Goal: Task Accomplishment & Management: Manage account settings

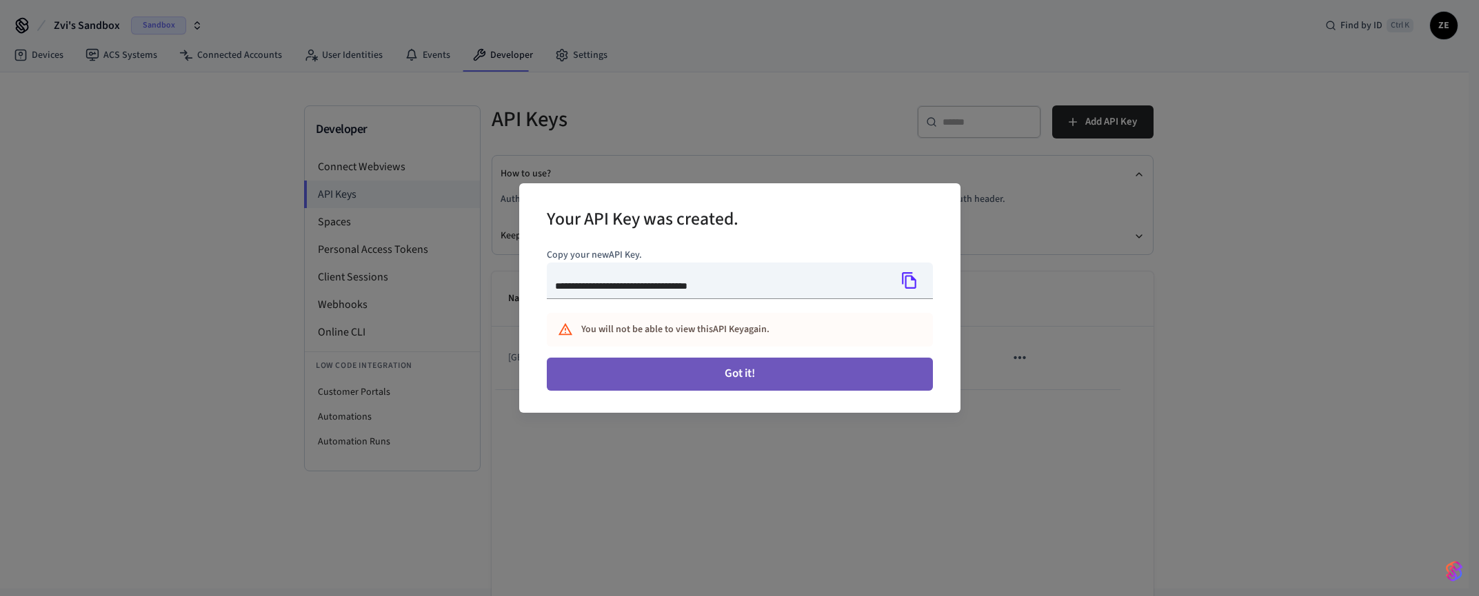
click at [735, 376] on button "Got it!" at bounding box center [740, 374] width 386 height 33
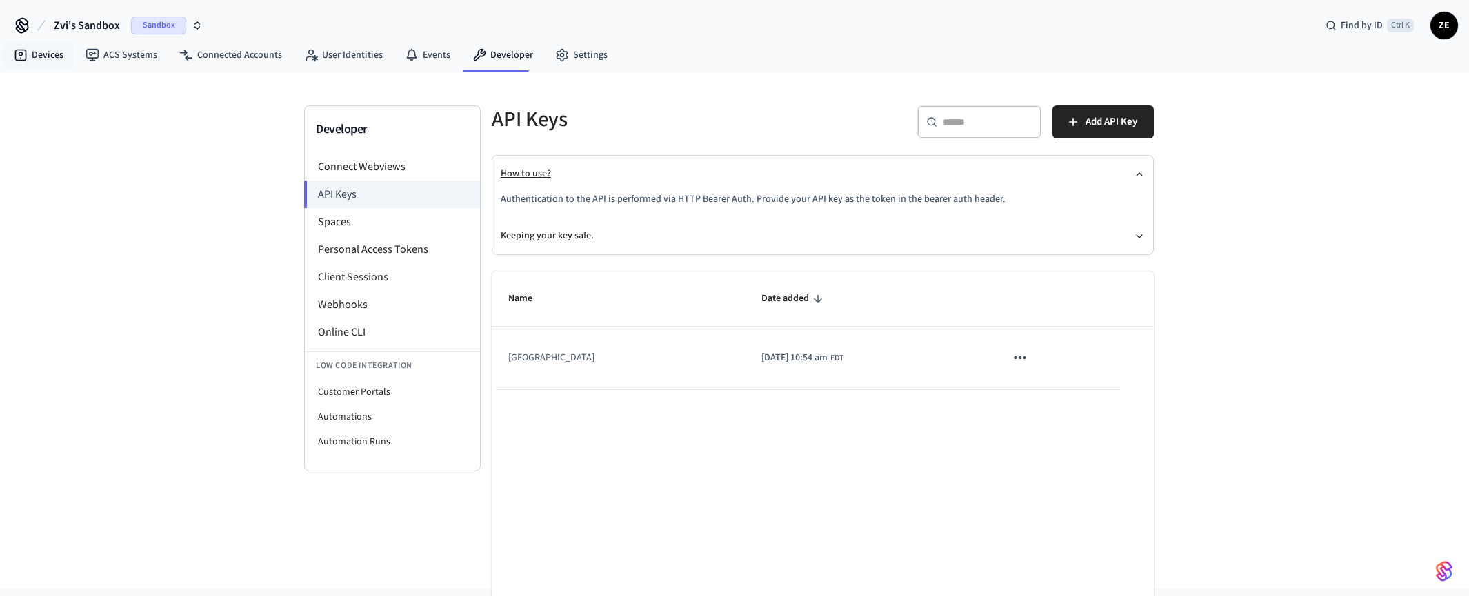
drag, startPoint x: 39, startPoint y: 54, endPoint x: 903, endPoint y: 170, distance: 871.1
click at [39, 54] on link "Devices" at bounding box center [39, 55] width 72 height 25
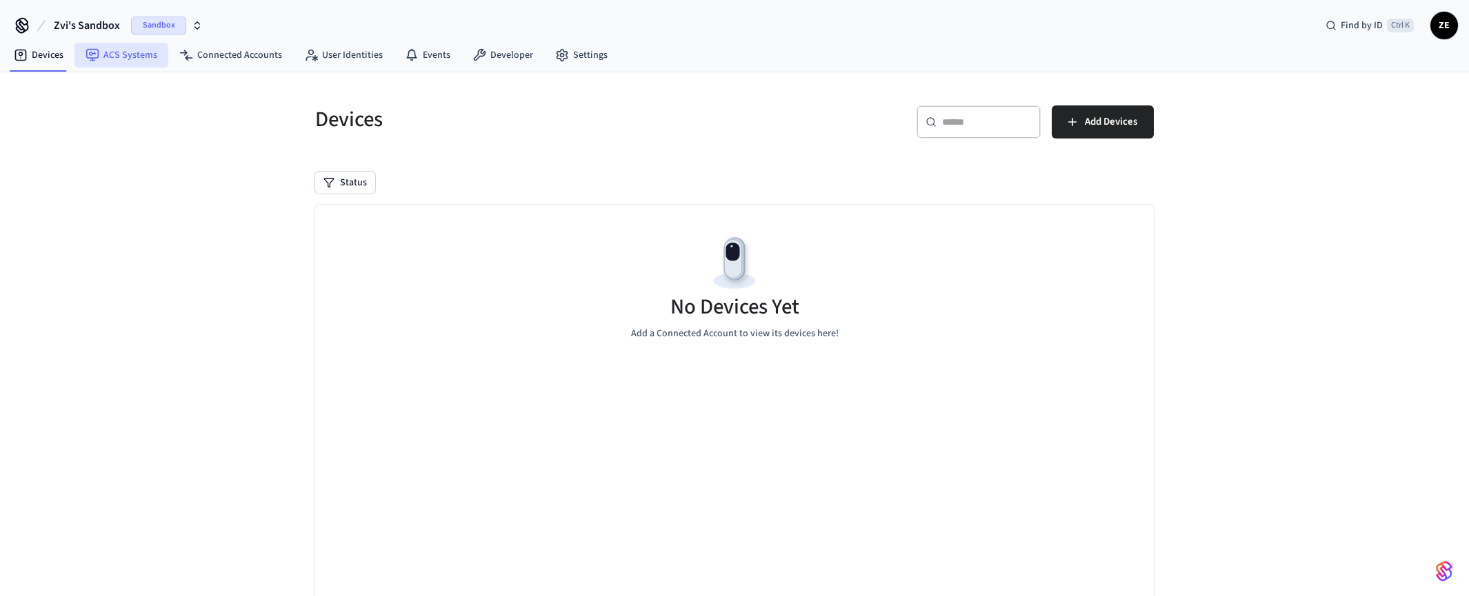
click at [110, 51] on link "ACS Systems" at bounding box center [121, 55] width 94 height 25
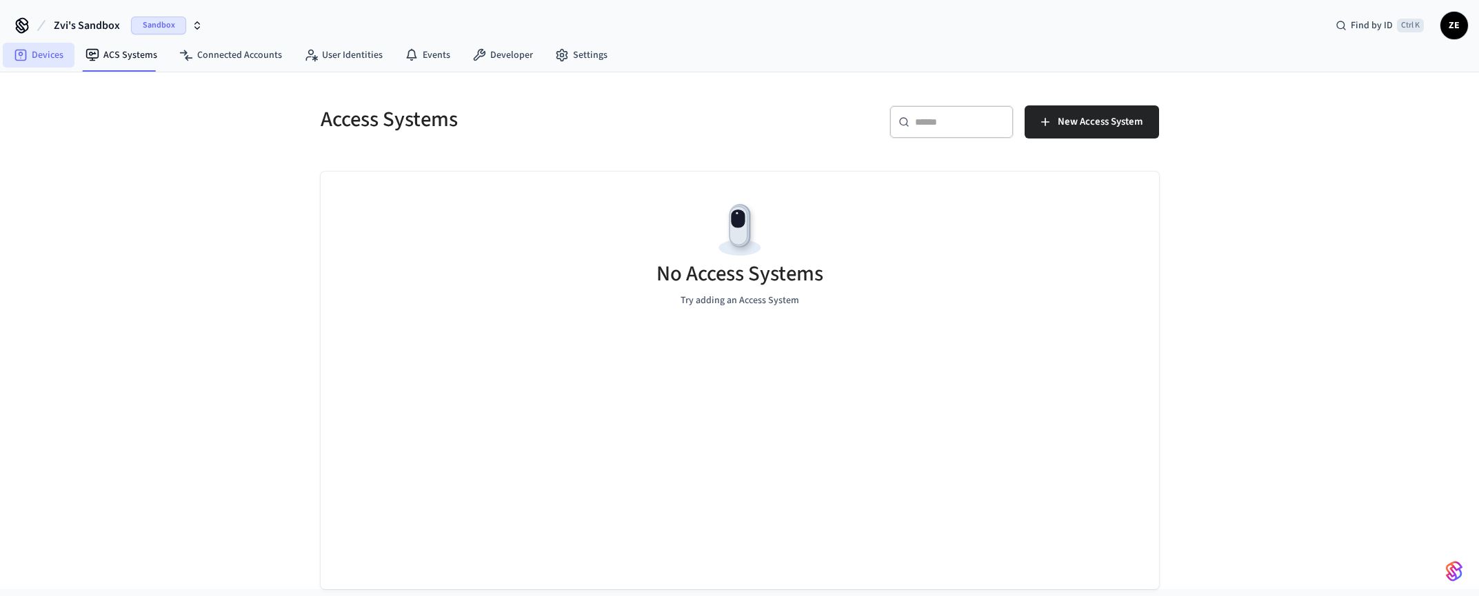
click at [36, 51] on link "Devices" at bounding box center [39, 55] width 72 height 25
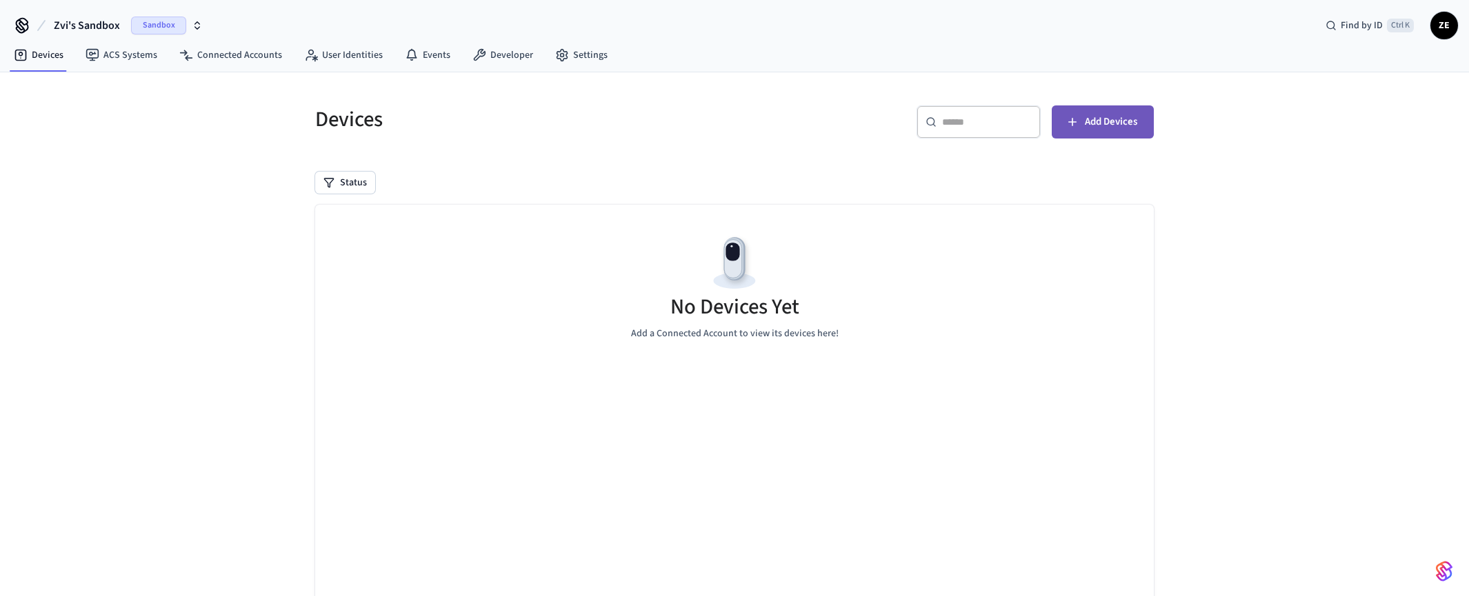
click at [1112, 123] on span "Add Devices" at bounding box center [1111, 122] width 52 height 18
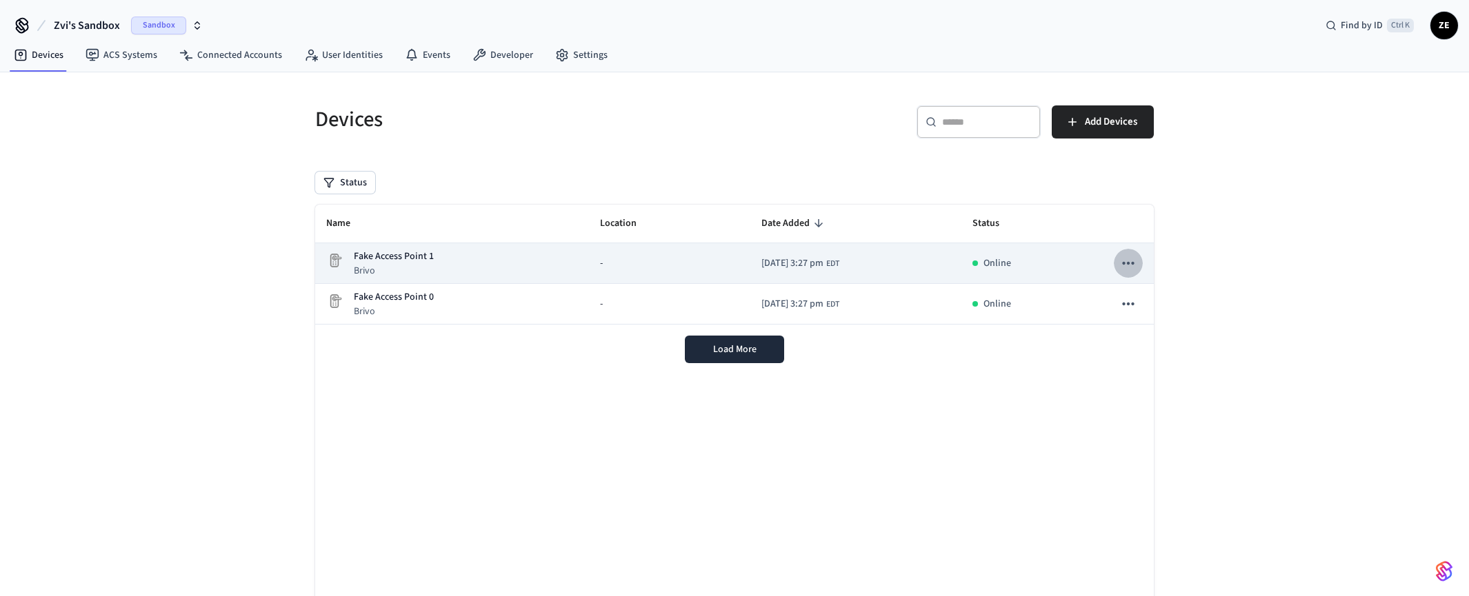
click at [1128, 261] on icon "sticky table" at bounding box center [1128, 263] width 18 height 18
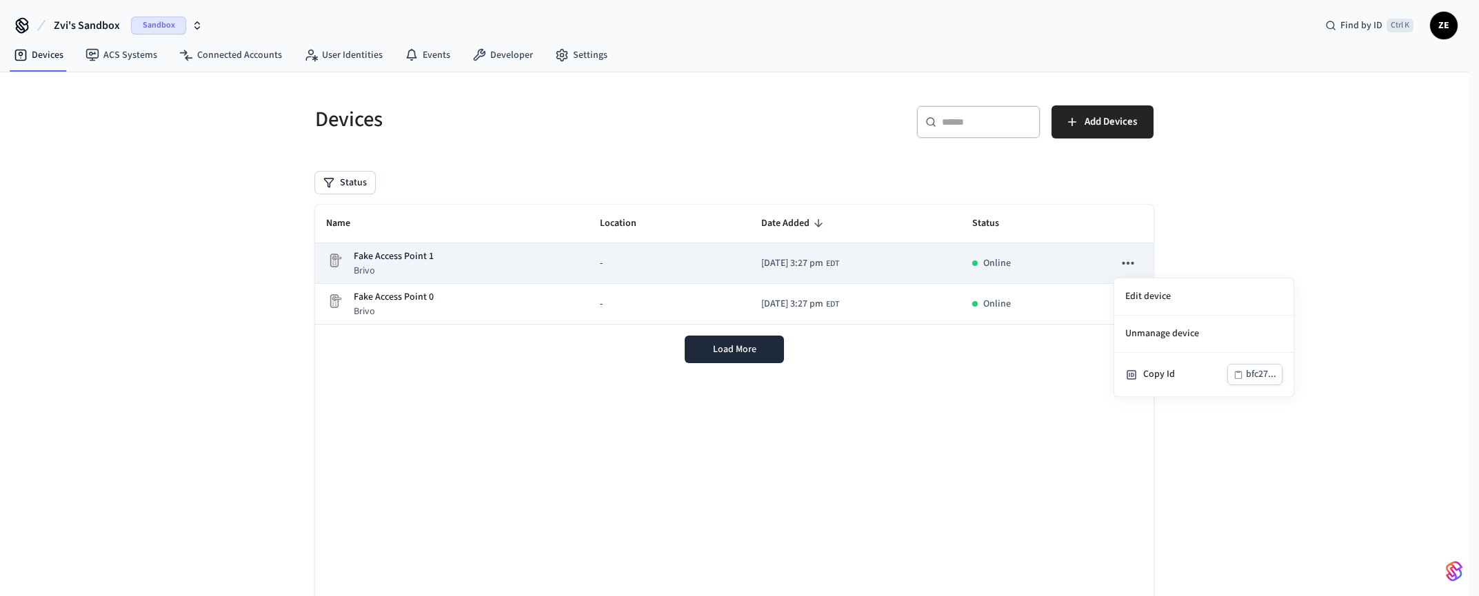
click at [1128, 261] on div at bounding box center [739, 298] width 1479 height 596
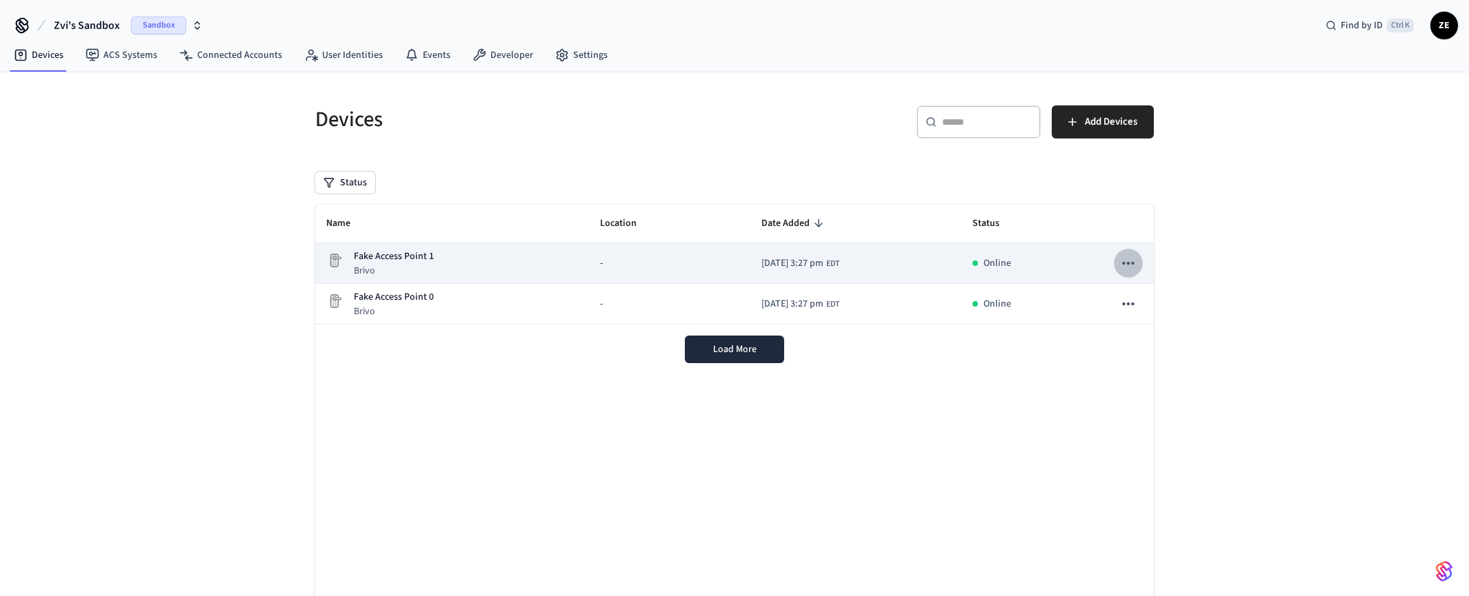
click at [1128, 261] on icon "sticky table" at bounding box center [1128, 263] width 18 height 18
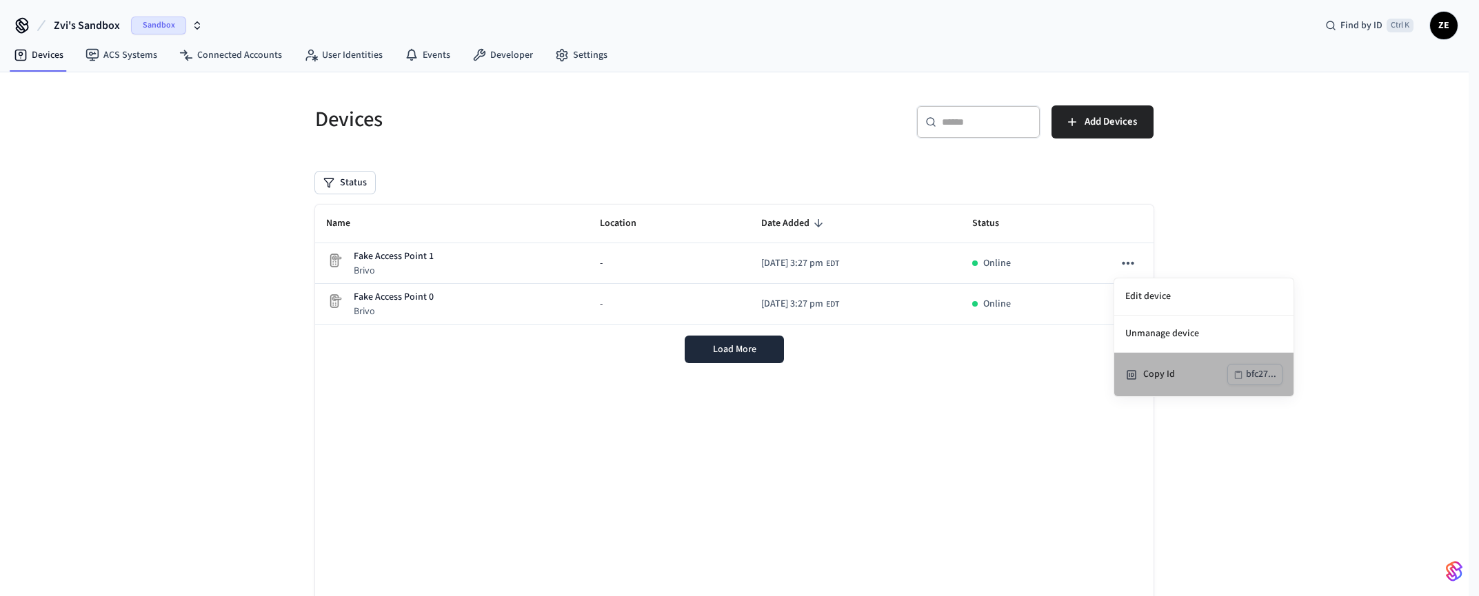
click at [1155, 373] on div "Copy Id" at bounding box center [1185, 375] width 84 height 14
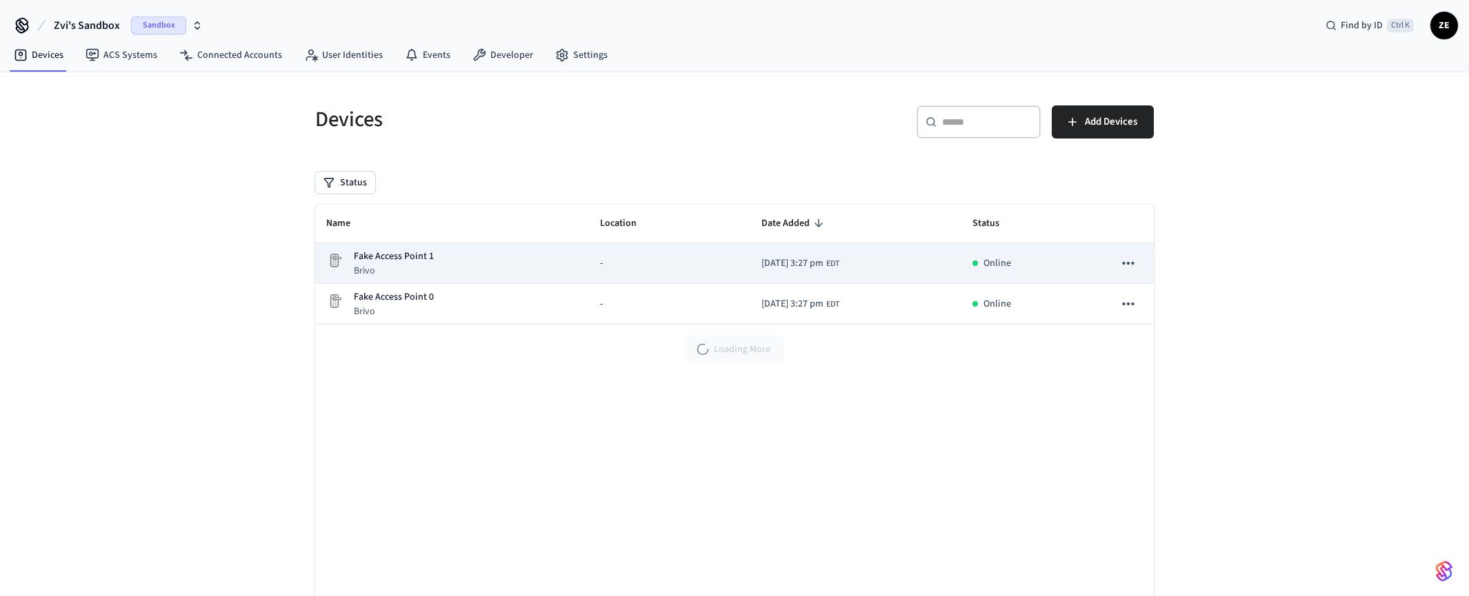
click at [381, 253] on p "Fake Access Point 1" at bounding box center [394, 257] width 80 height 14
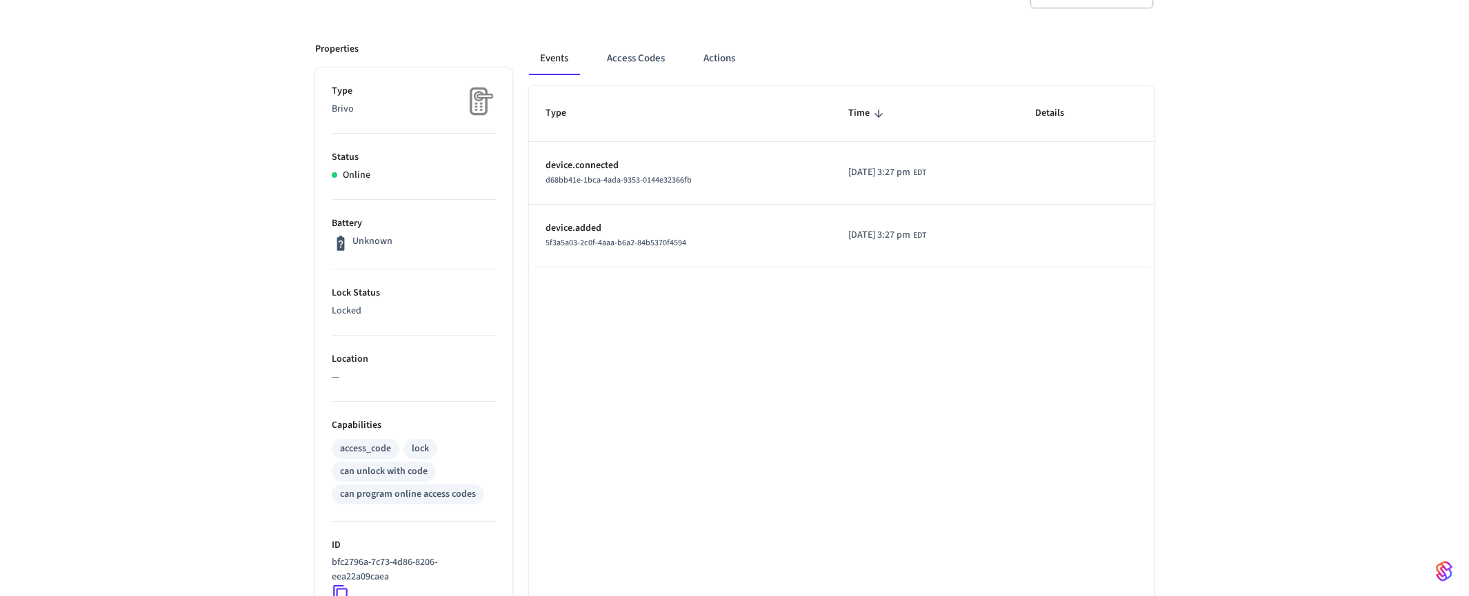
scroll to position [90, 0]
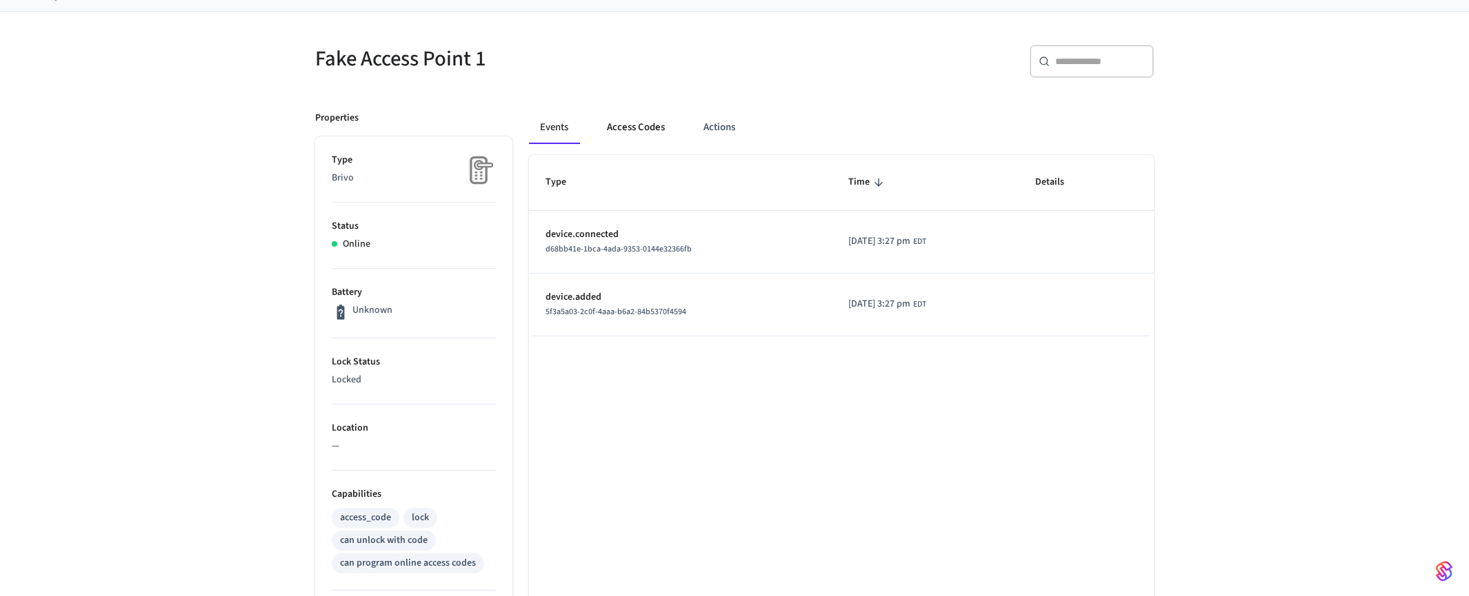
click at [632, 126] on button "Access Codes" at bounding box center [636, 127] width 80 height 33
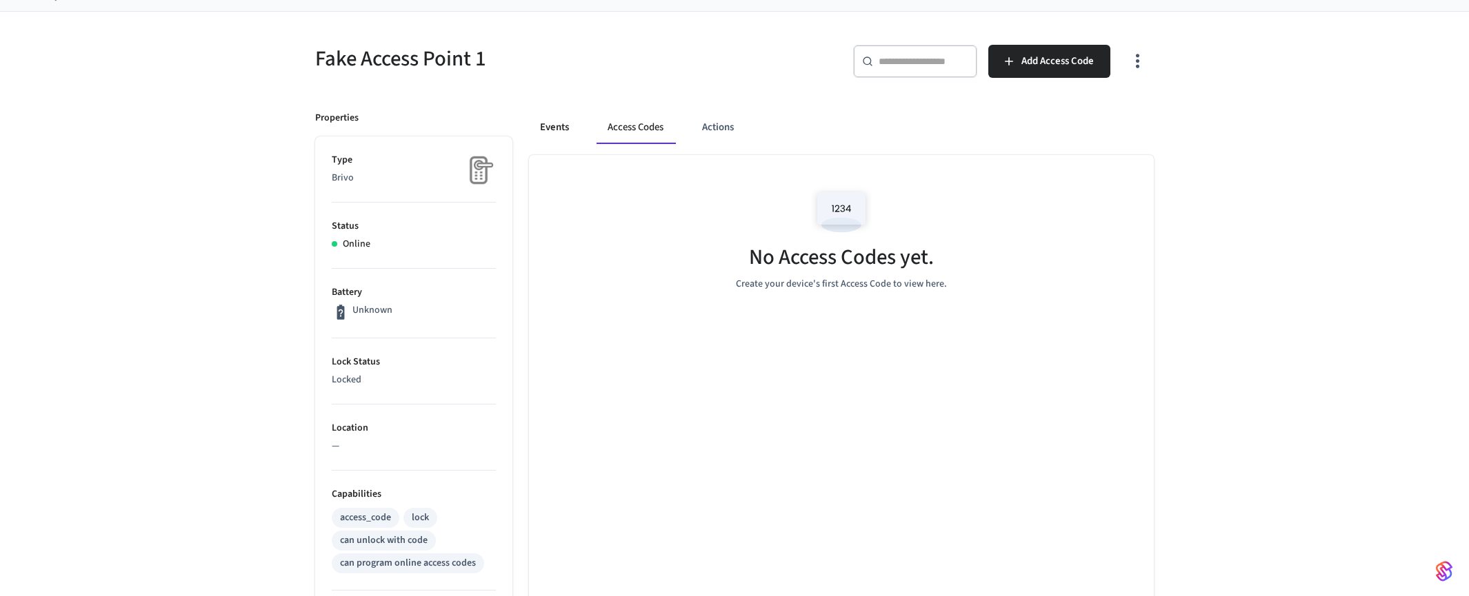
click at [552, 124] on button "Events" at bounding box center [554, 127] width 51 height 33
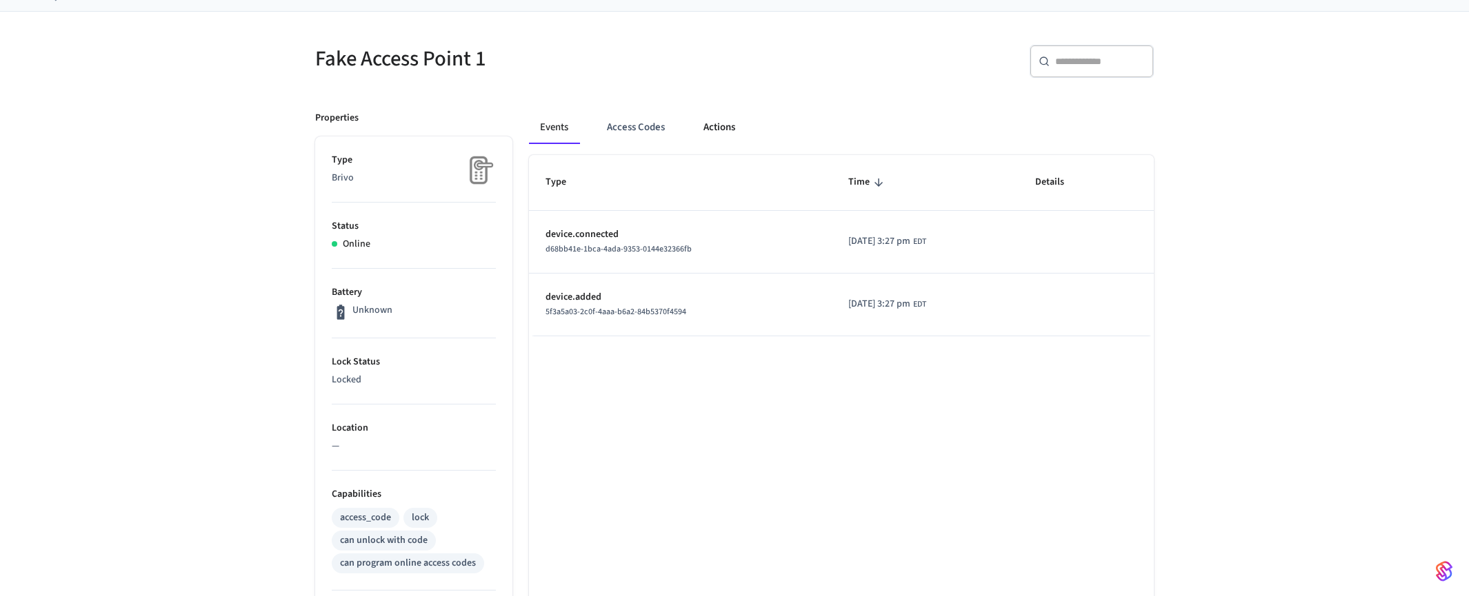
click at [706, 121] on button "Actions" at bounding box center [719, 127] width 54 height 33
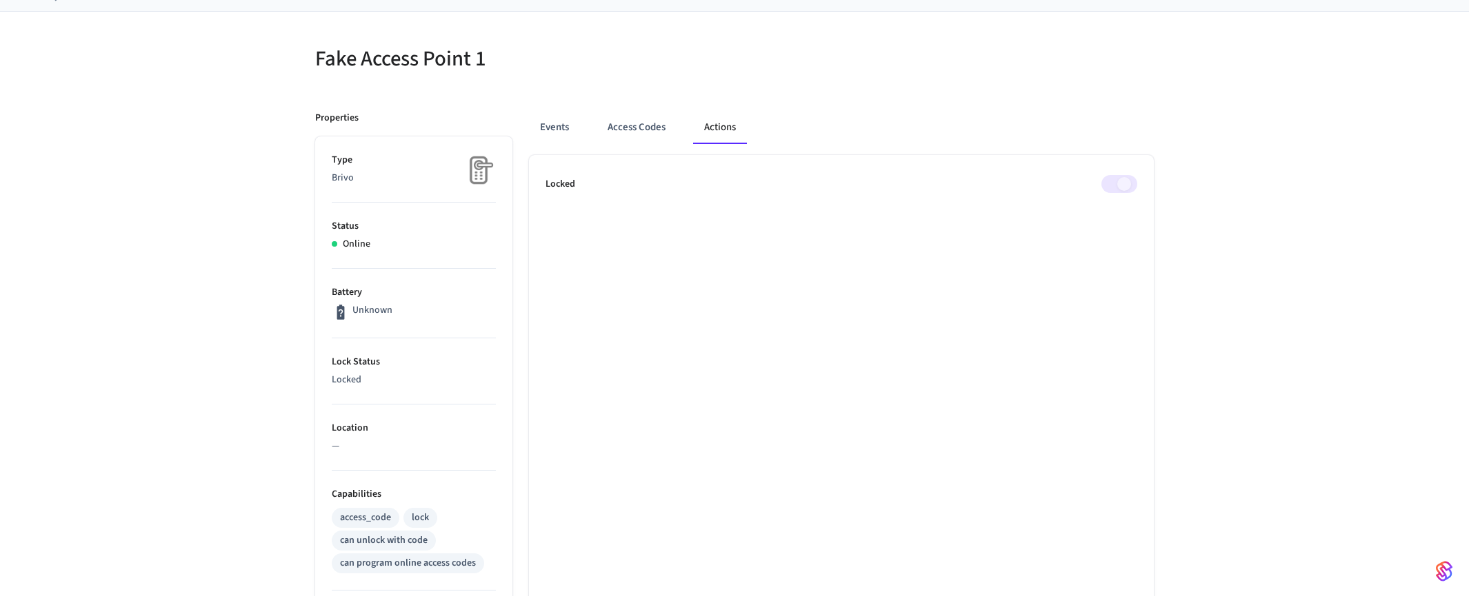
click at [1114, 188] on span at bounding box center [1119, 184] width 36 height 18
click at [1122, 185] on span at bounding box center [1119, 184] width 36 height 18
click at [1112, 182] on span at bounding box center [1119, 184] width 36 height 18
click at [1118, 184] on span at bounding box center [1119, 184] width 36 height 18
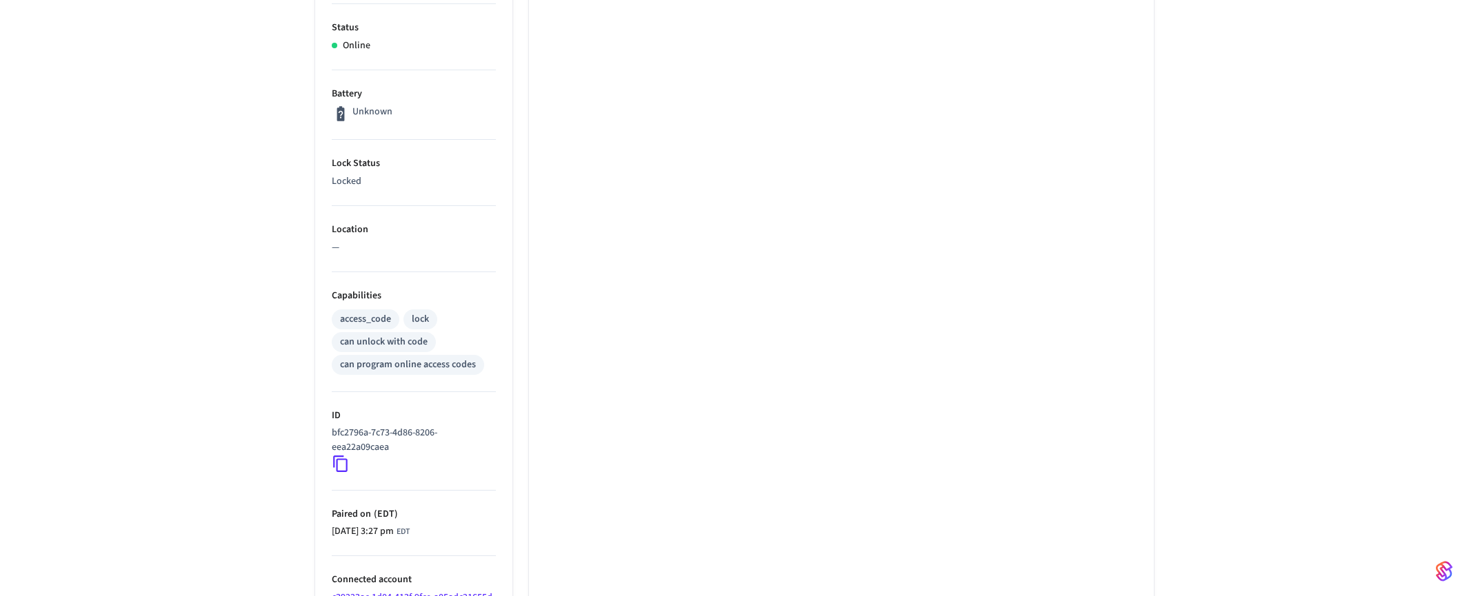
scroll to position [297, 0]
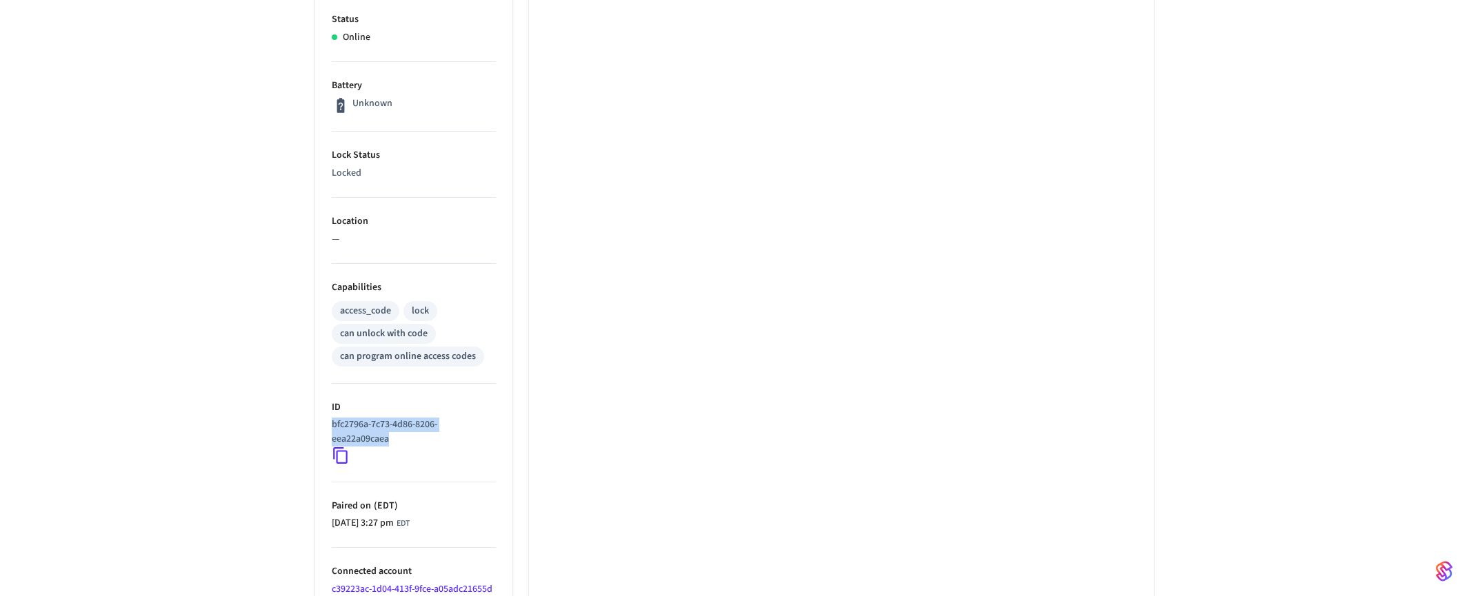
drag, startPoint x: 393, startPoint y: 439, endPoint x: 323, endPoint y: 431, distance: 70.8
click at [323, 431] on ul "Type Brivo Status Online Battery Unknown Lock Status Locked Location — Capabili…" at bounding box center [413, 298] width 197 height 736
click at [338, 458] on icon at bounding box center [341, 456] width 18 height 18
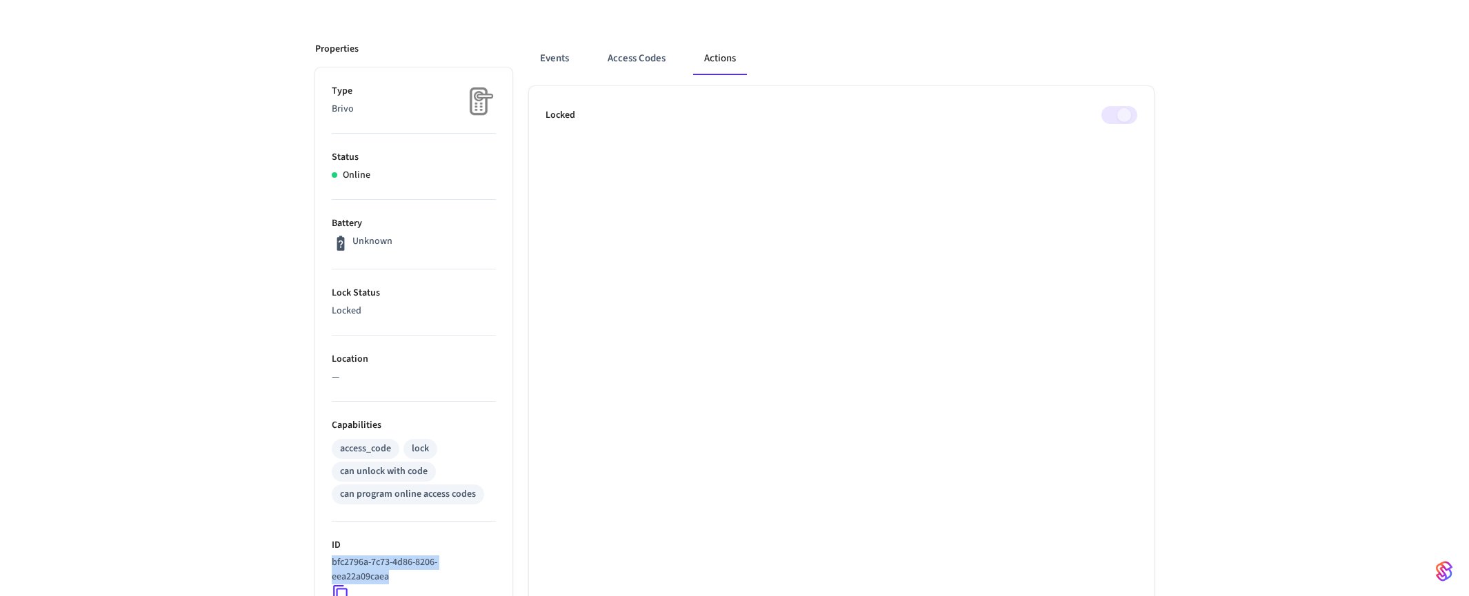
scroll to position [21, 0]
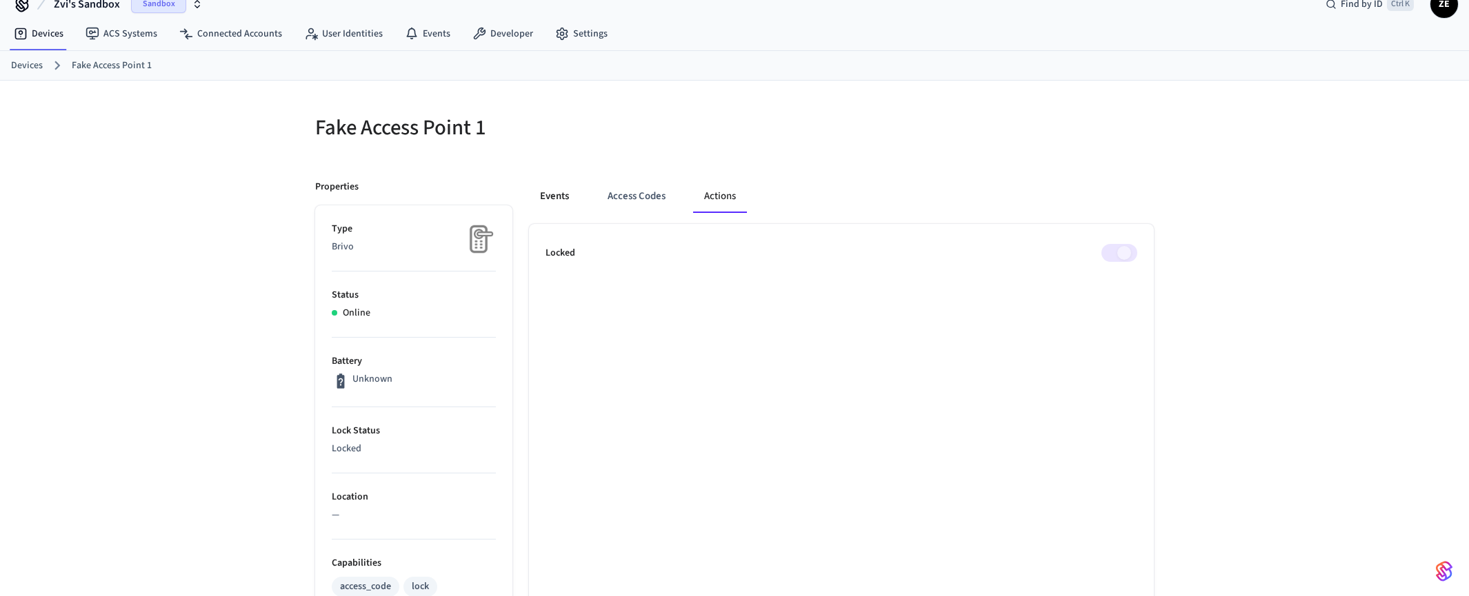
click at [548, 195] on button "Events" at bounding box center [554, 196] width 51 height 33
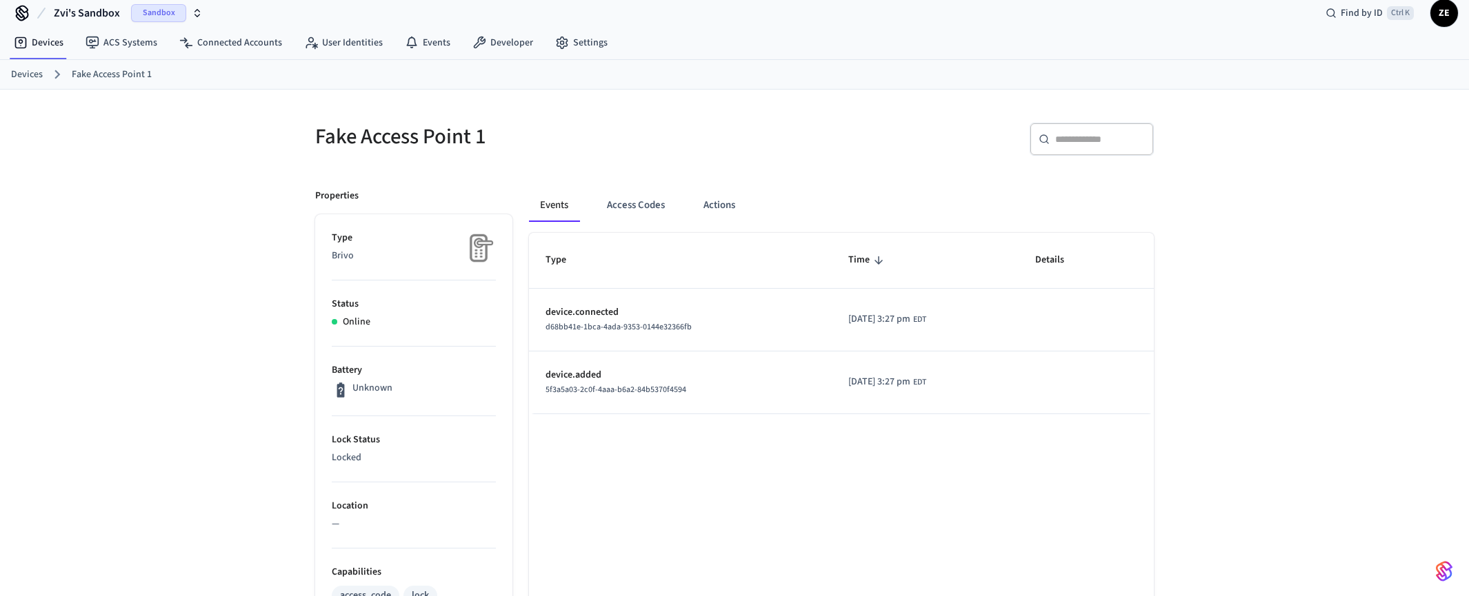
scroll to position [0, 0]
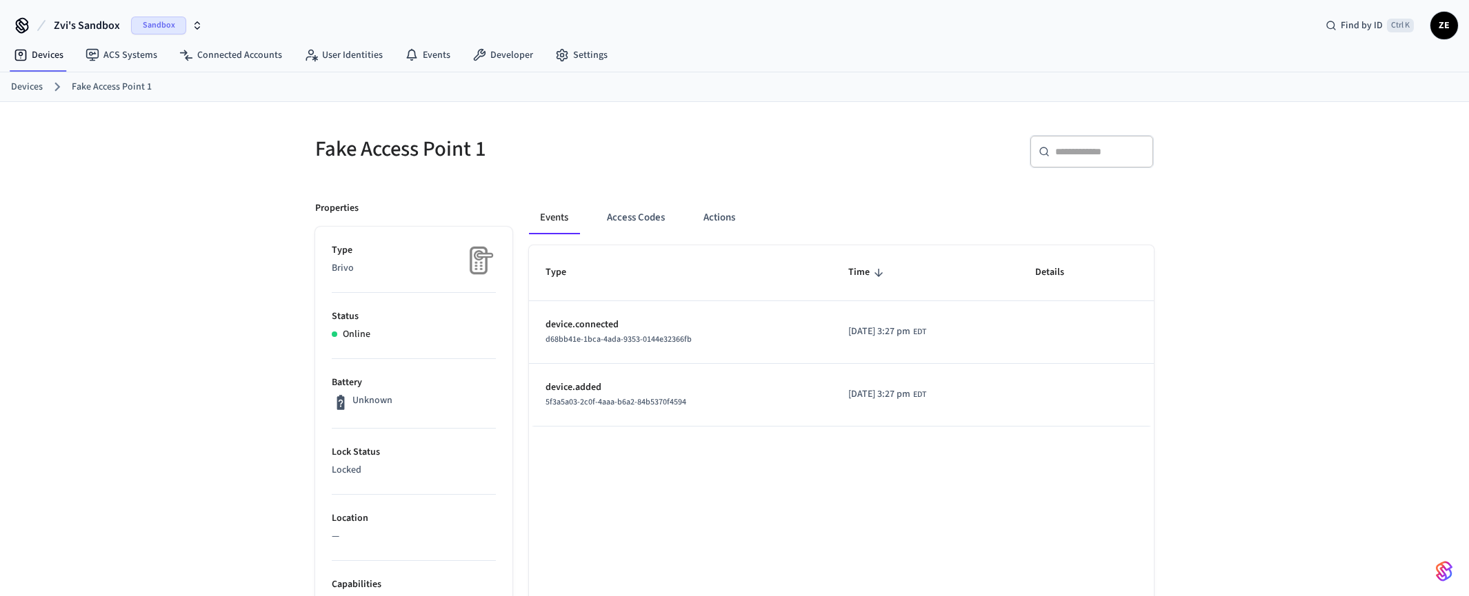
click at [27, 84] on link "Devices" at bounding box center [27, 87] width 32 height 14
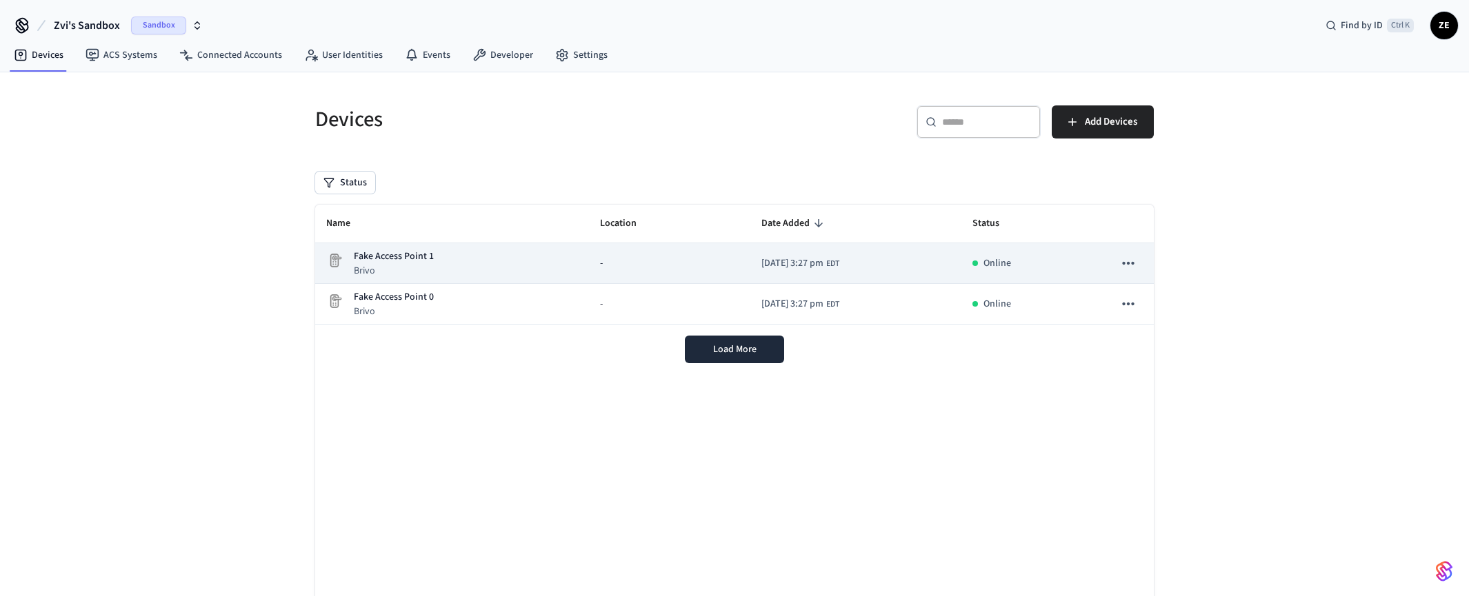
click at [1131, 264] on icon "sticky table" at bounding box center [1128, 263] width 12 height 3
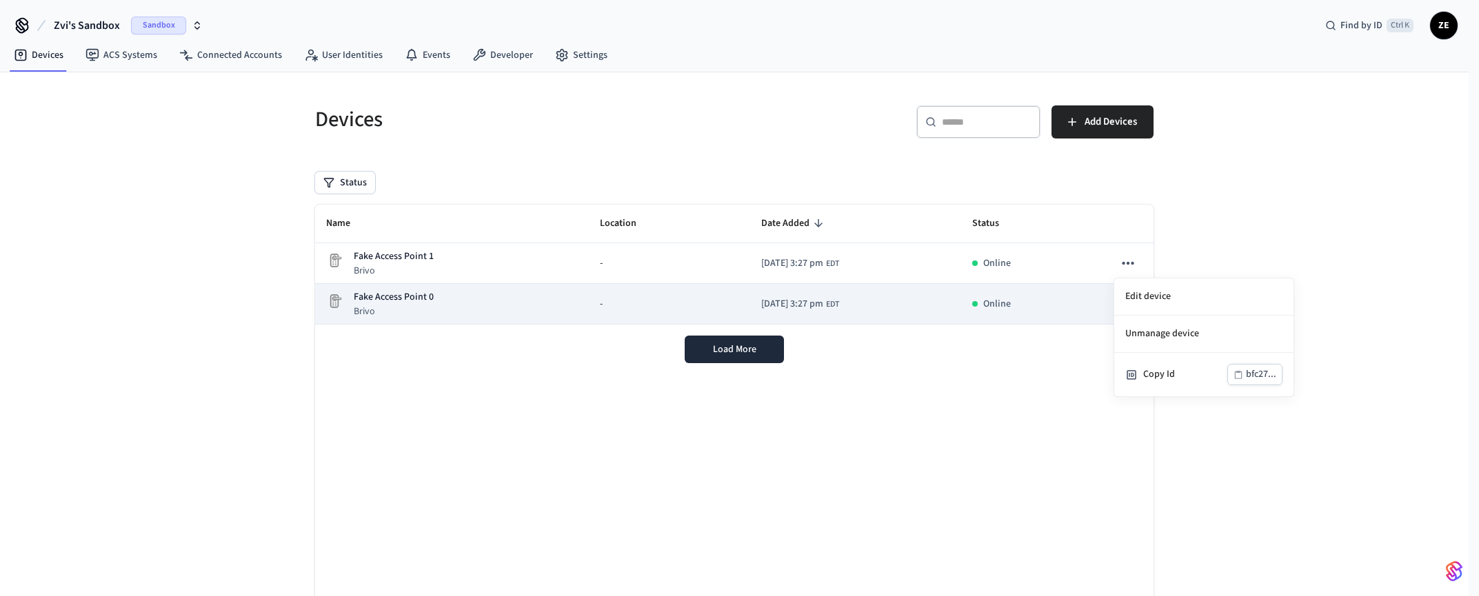
drag, startPoint x: 1036, startPoint y: 299, endPoint x: 1079, endPoint y: 304, distance: 43.8
click at [1036, 299] on div at bounding box center [739, 298] width 1479 height 596
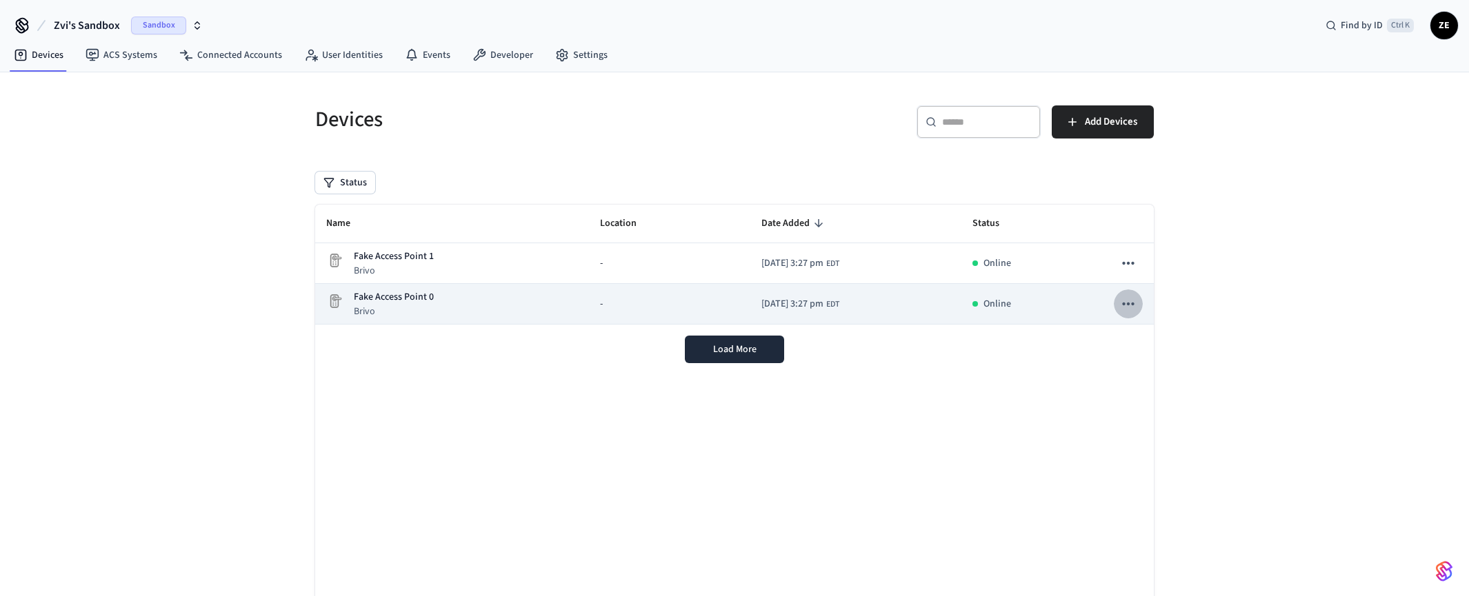
click at [1123, 299] on icon "sticky table" at bounding box center [1128, 304] width 18 height 18
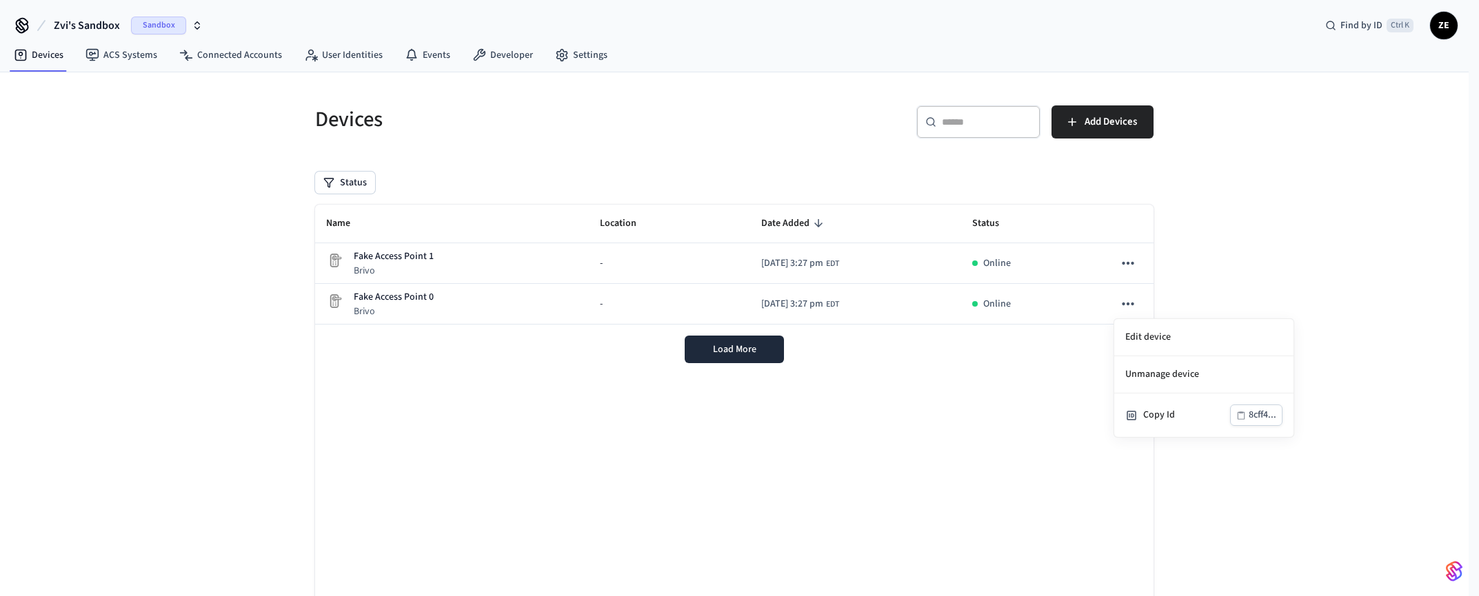
click at [1214, 279] on div at bounding box center [739, 298] width 1479 height 596
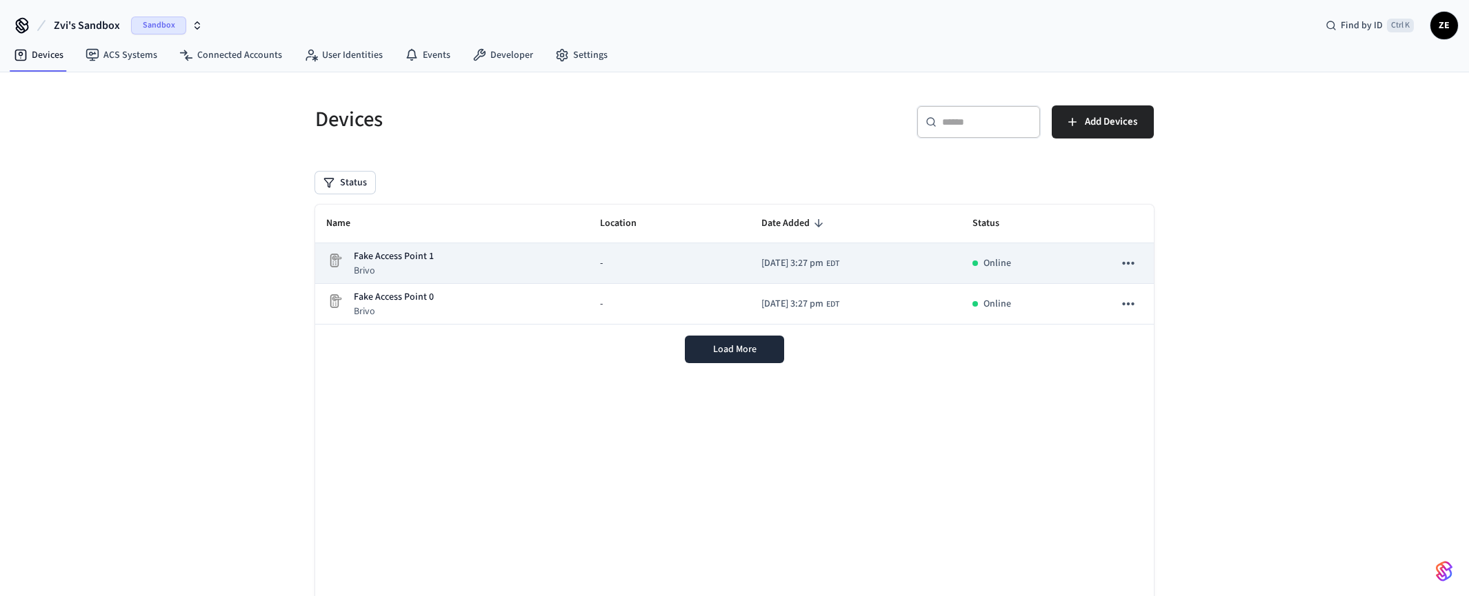
click at [783, 260] on span "[DATE] 3:27 pm" at bounding box center [792, 264] width 62 height 14
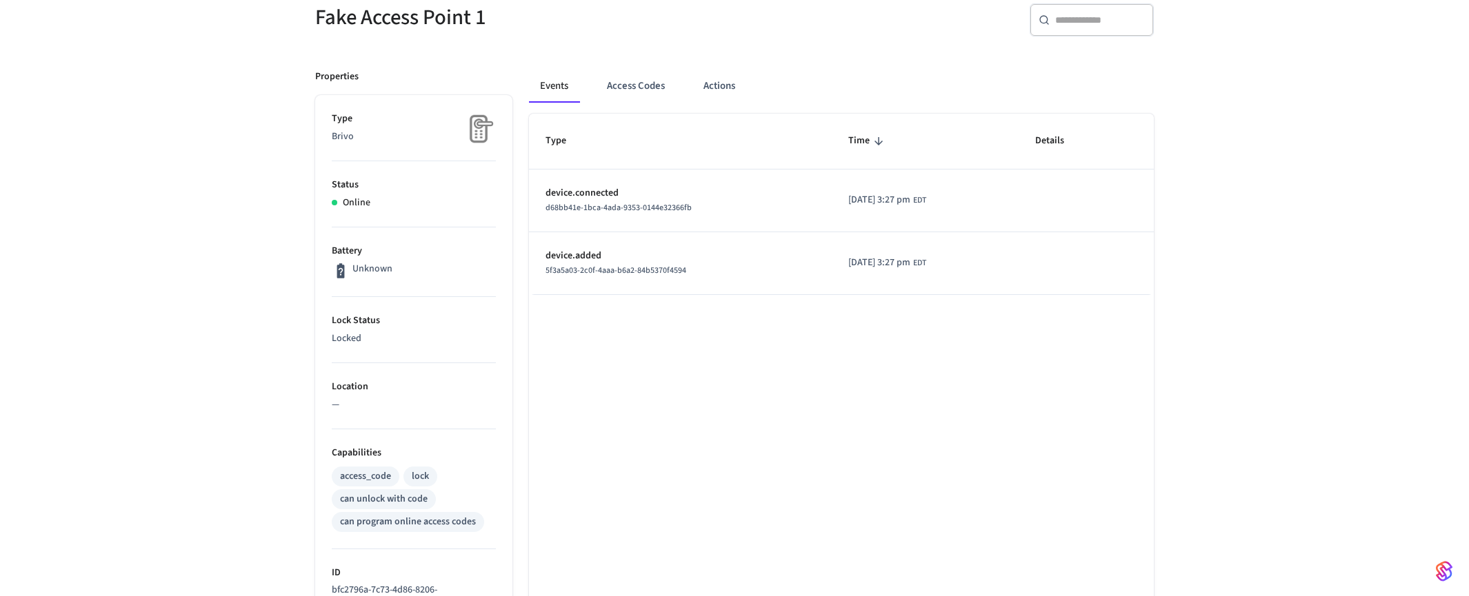
scroll to position [90, 0]
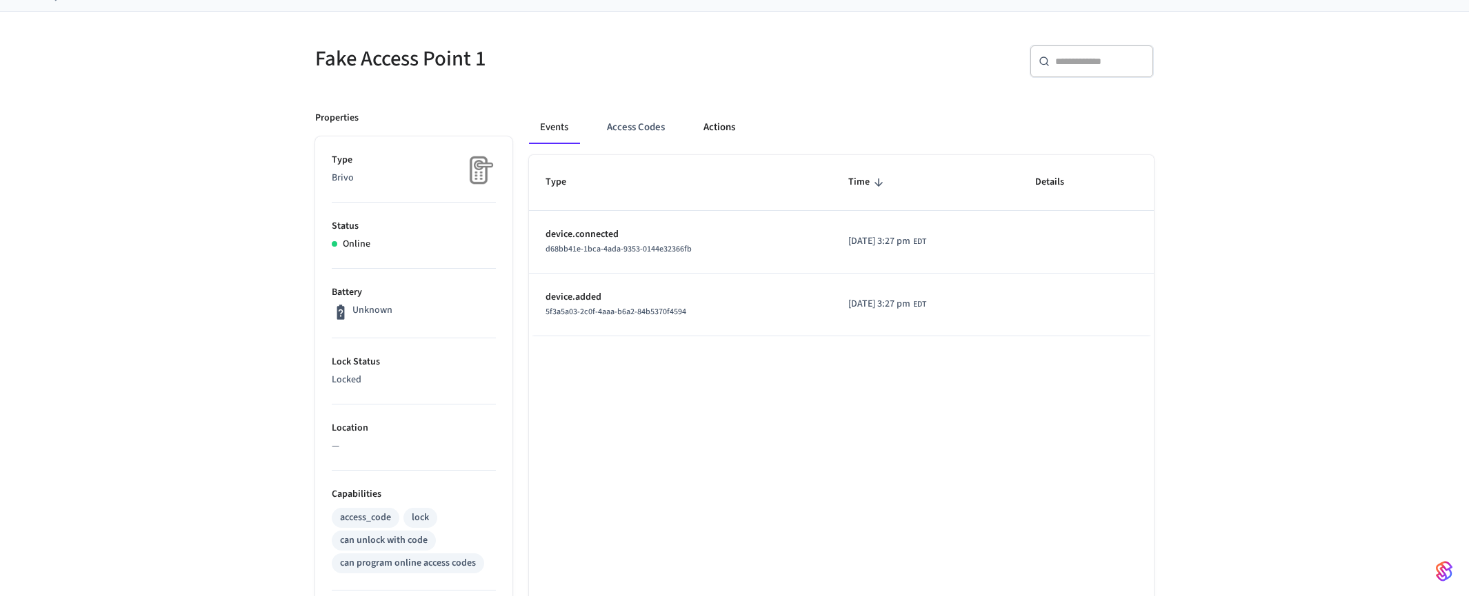
click at [721, 123] on button "Actions" at bounding box center [719, 127] width 54 height 33
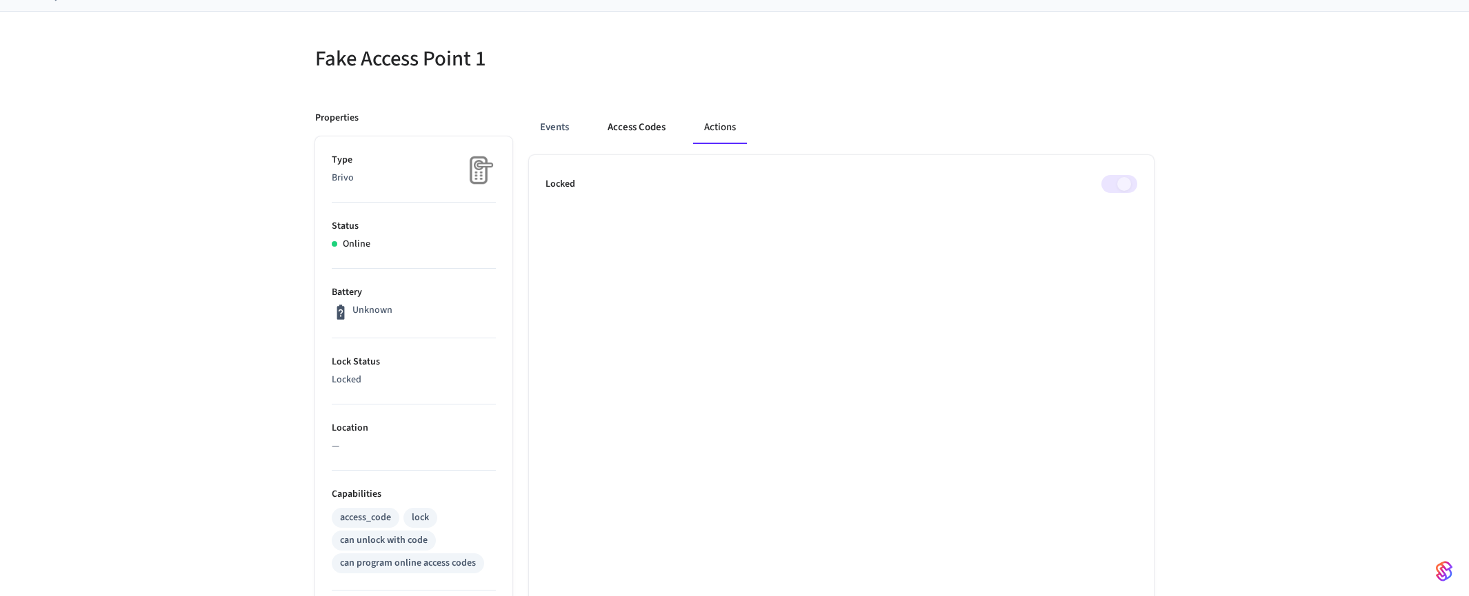
click at [639, 128] on button "Access Codes" at bounding box center [636, 127] width 80 height 33
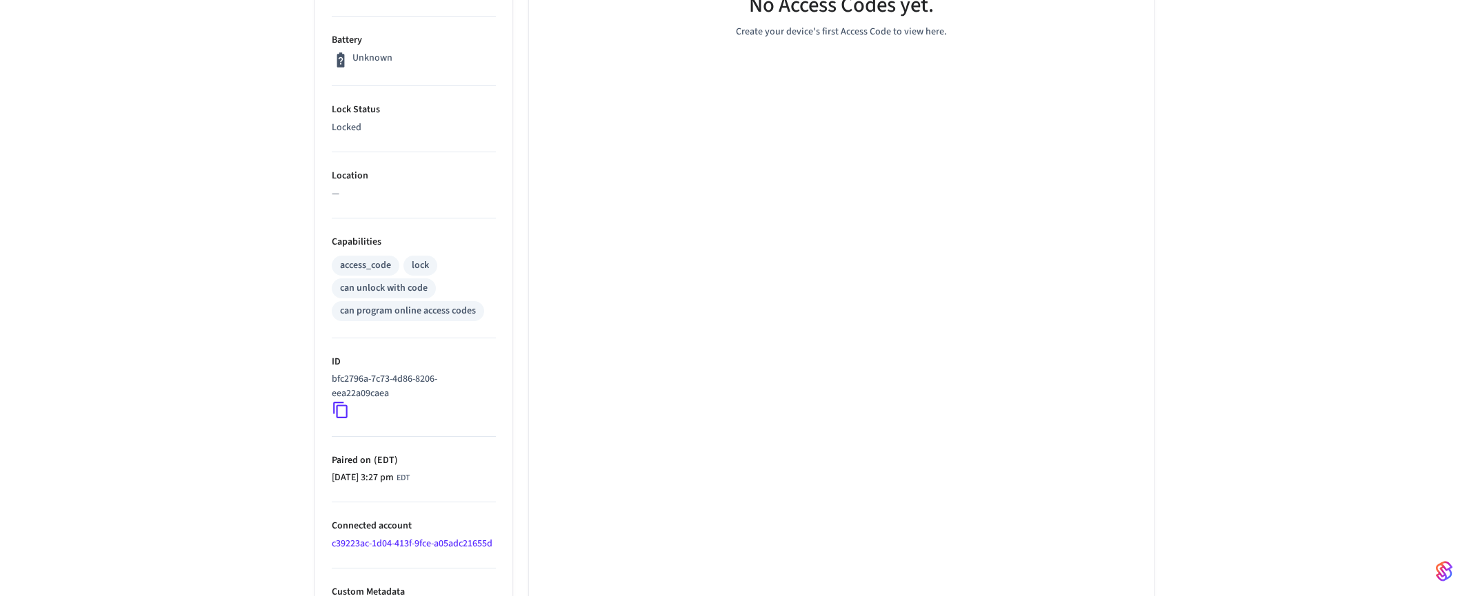
scroll to position [366, 0]
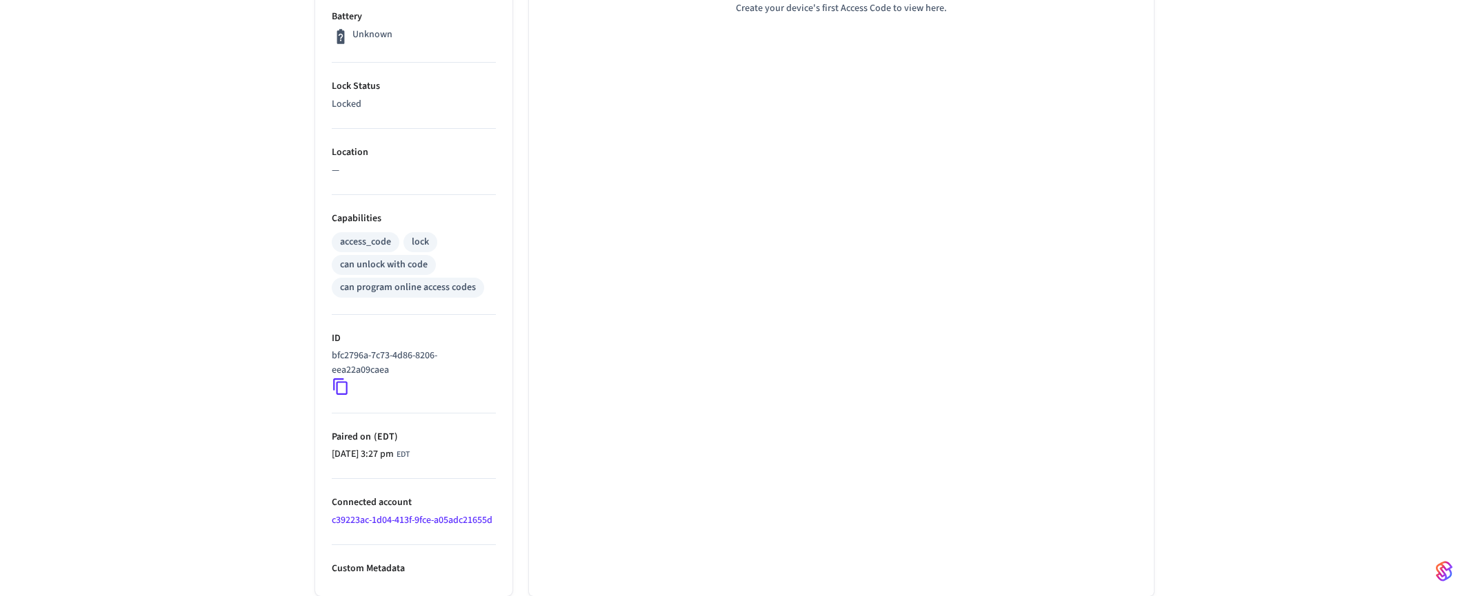
click at [430, 521] on link "c39223ac-1d04-413f-9fce-a05adc21655d" at bounding box center [412, 521] width 161 height 14
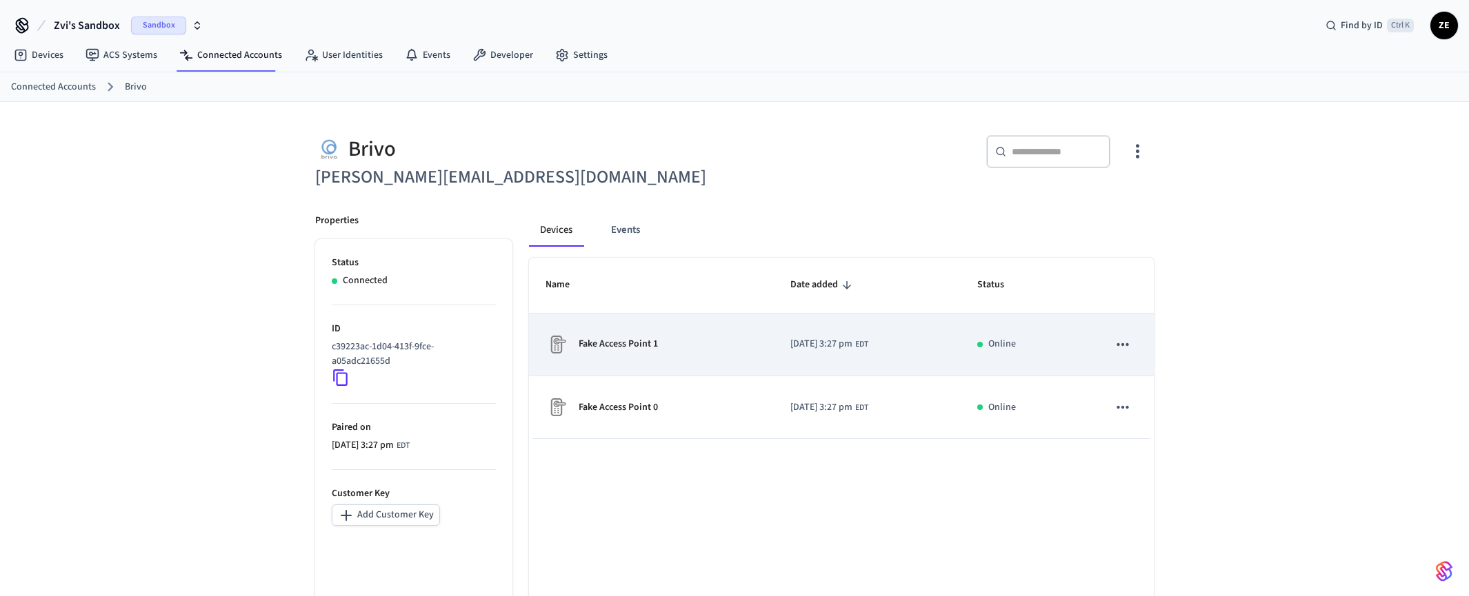
click at [606, 342] on p "Fake Access Point 1" at bounding box center [618, 344] width 79 height 14
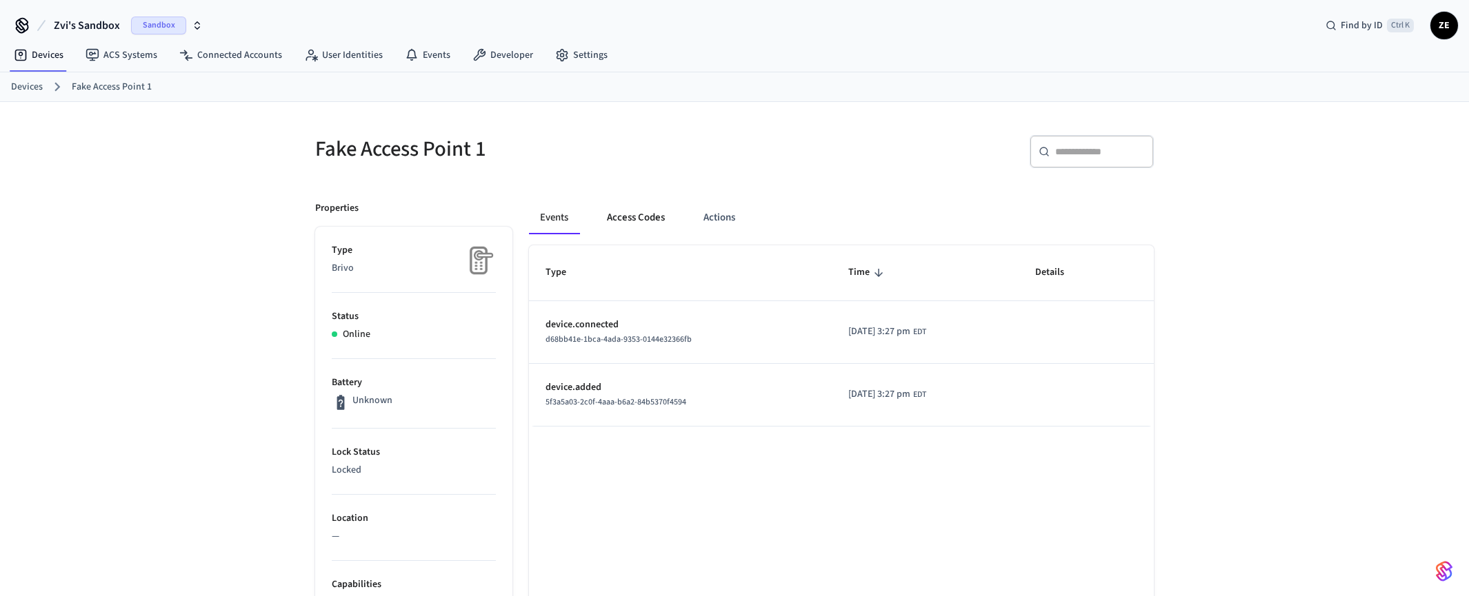
click at [639, 217] on button "Access Codes" at bounding box center [636, 217] width 80 height 33
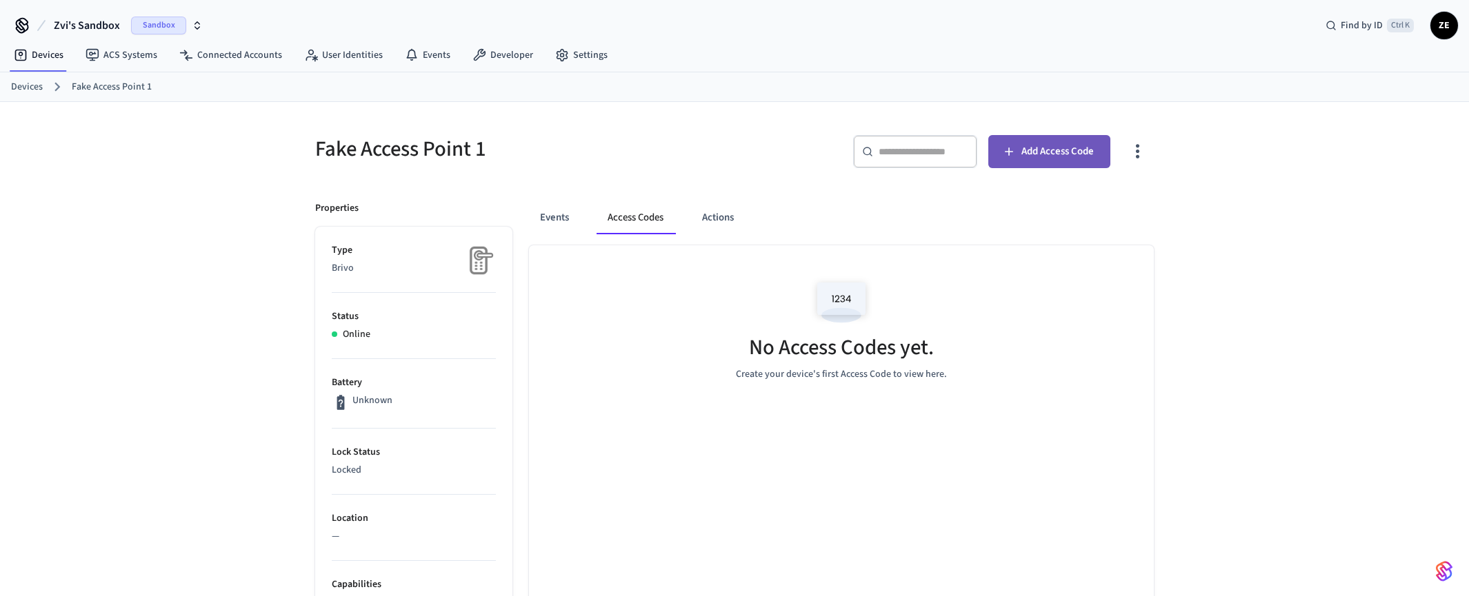
click at [1045, 152] on span "Add Access Code" at bounding box center [1057, 152] width 72 height 18
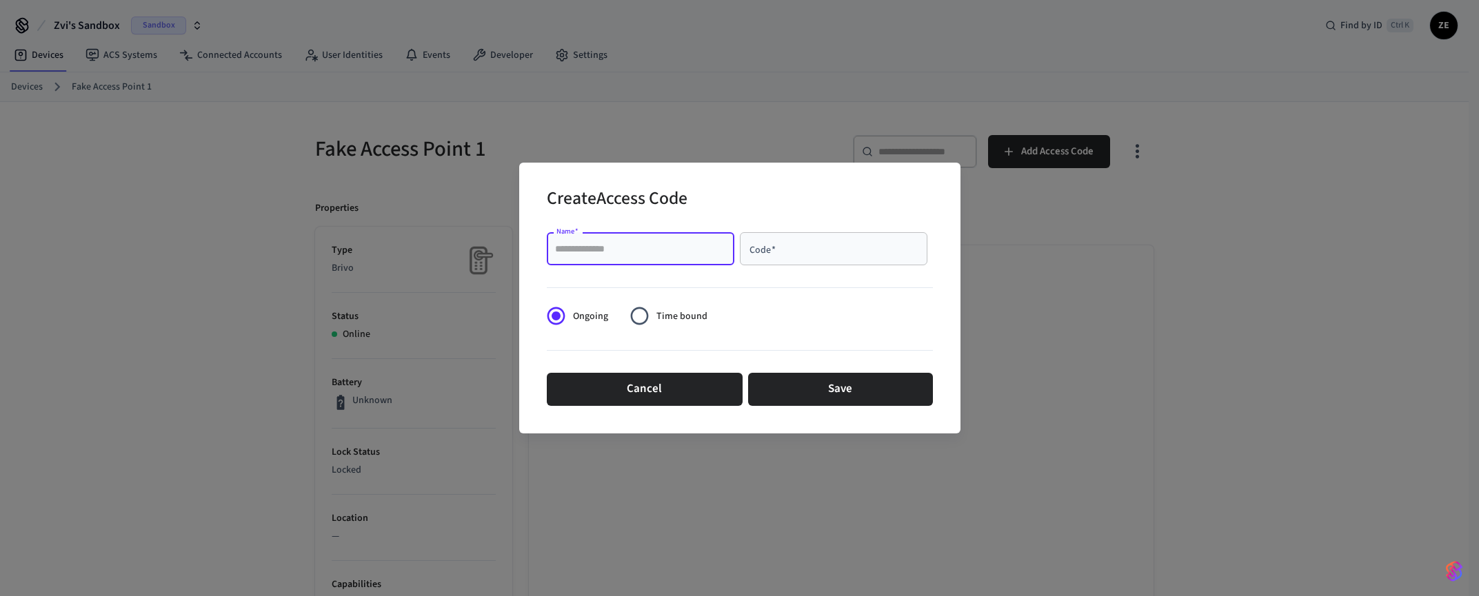
click at [611, 250] on input "Name   *" at bounding box center [640, 249] width 171 height 14
type input "**********"
click at [793, 244] on input "Code   *" at bounding box center [833, 249] width 171 height 14
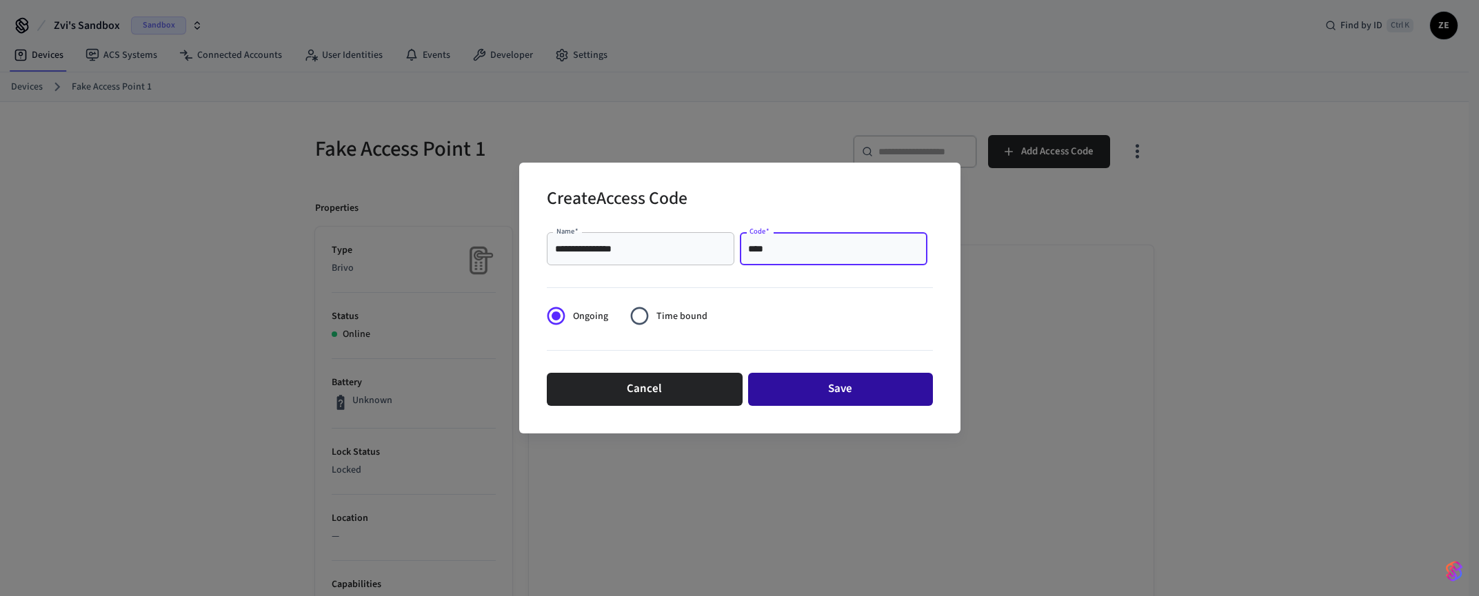
type input "****"
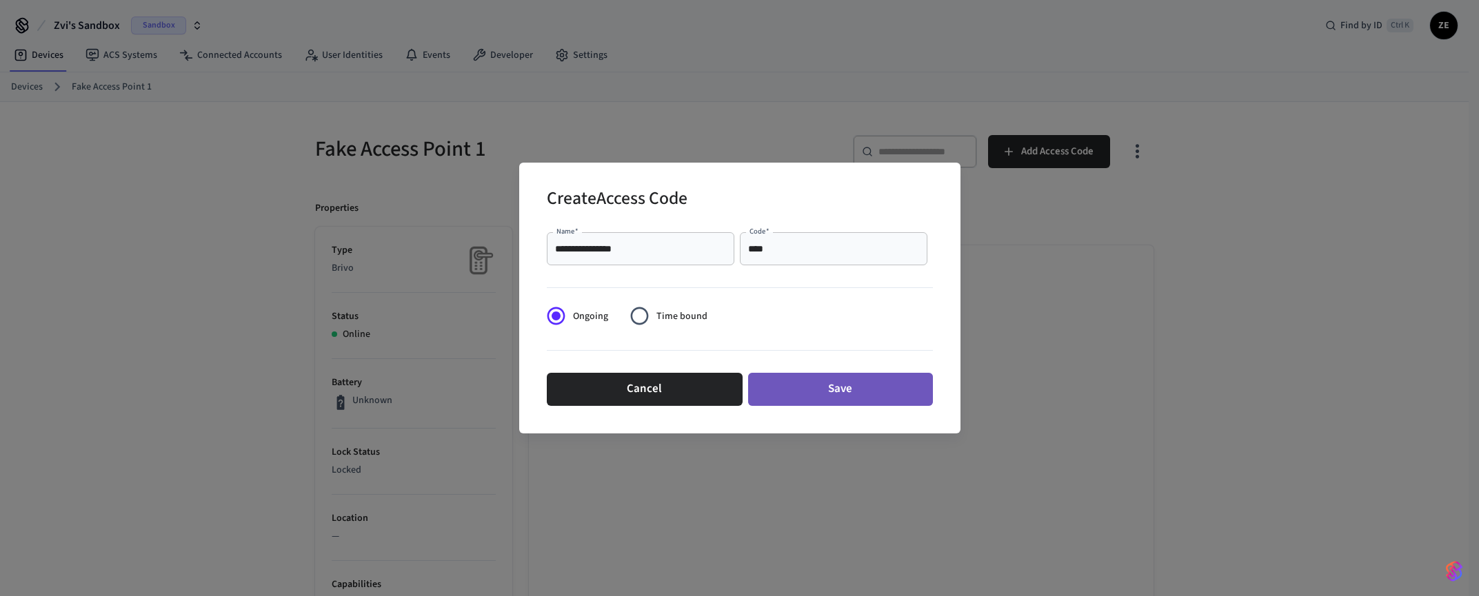
click at [826, 390] on button "Save" at bounding box center [840, 389] width 185 height 33
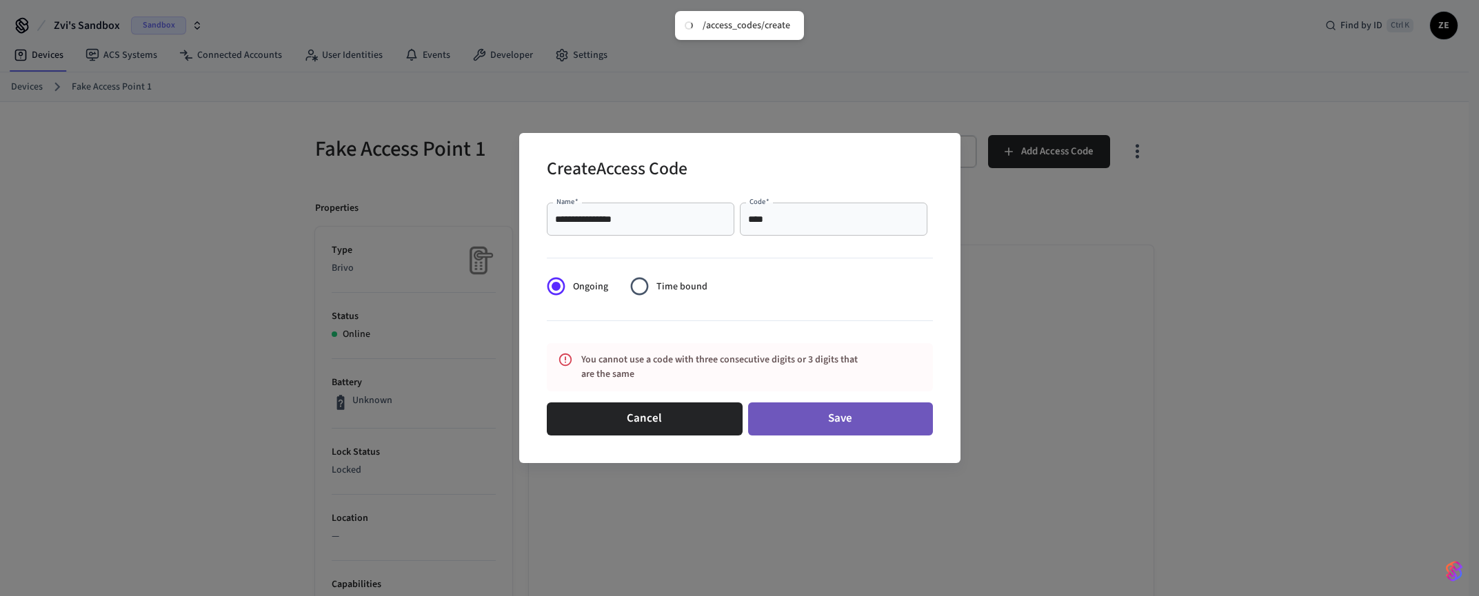
click at [821, 414] on button "Save" at bounding box center [840, 419] width 185 height 33
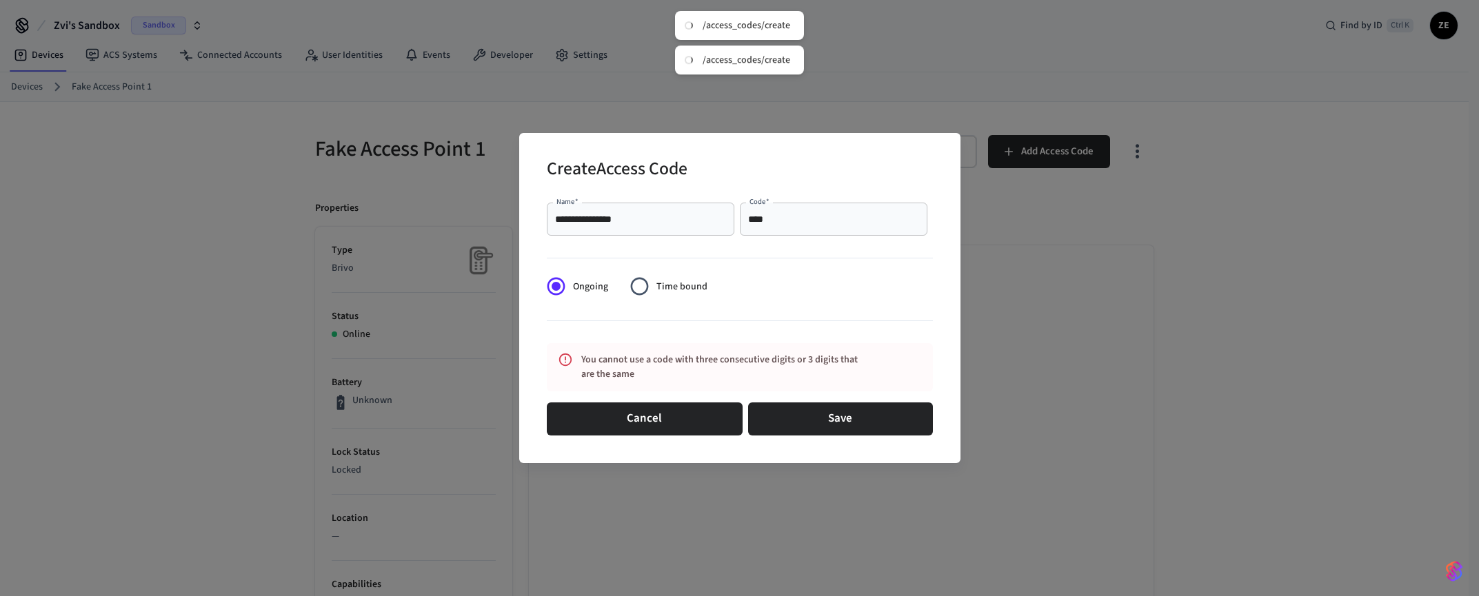
click at [1016, 299] on div "**********" at bounding box center [739, 298] width 1479 height 596
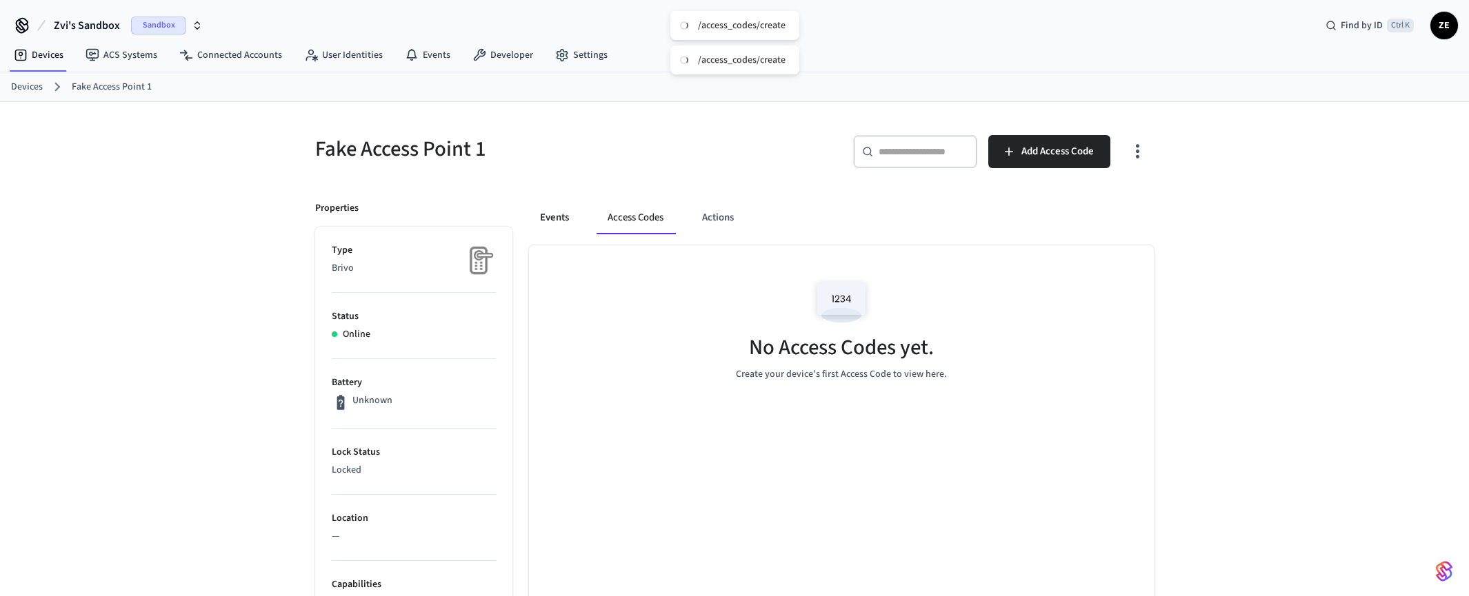
click at [551, 214] on button "Events" at bounding box center [554, 217] width 51 height 33
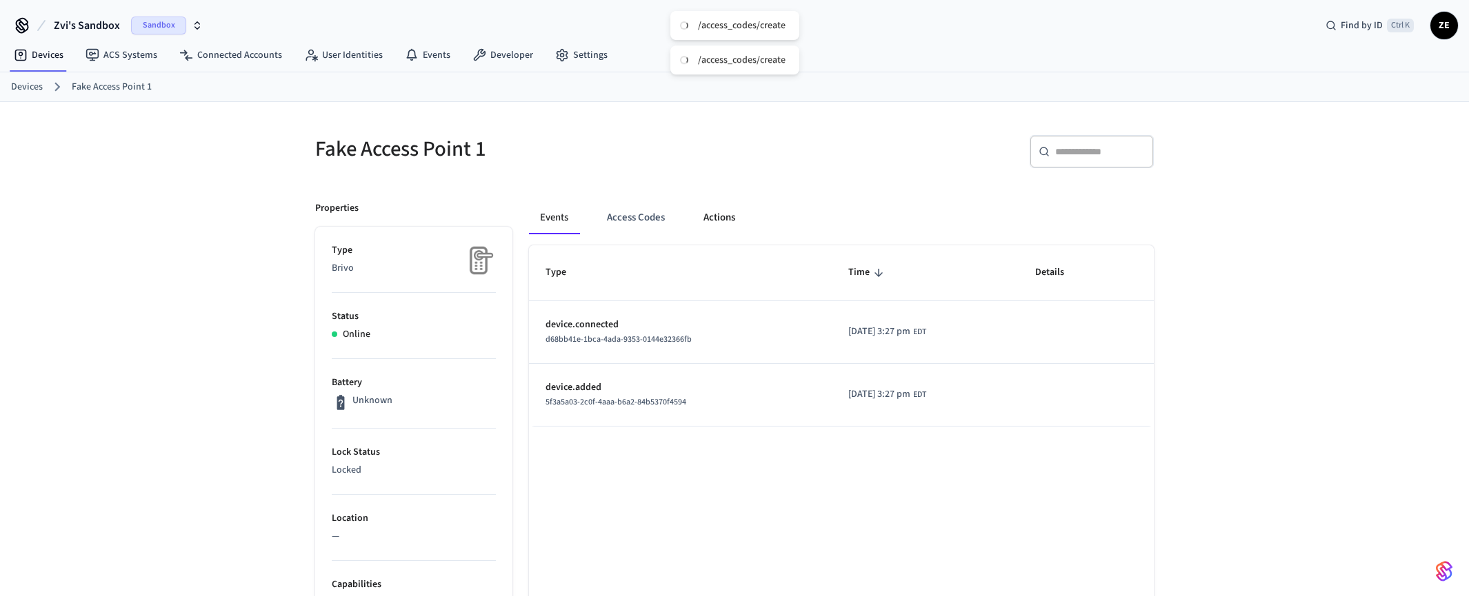
click at [716, 217] on button "Actions" at bounding box center [719, 217] width 54 height 33
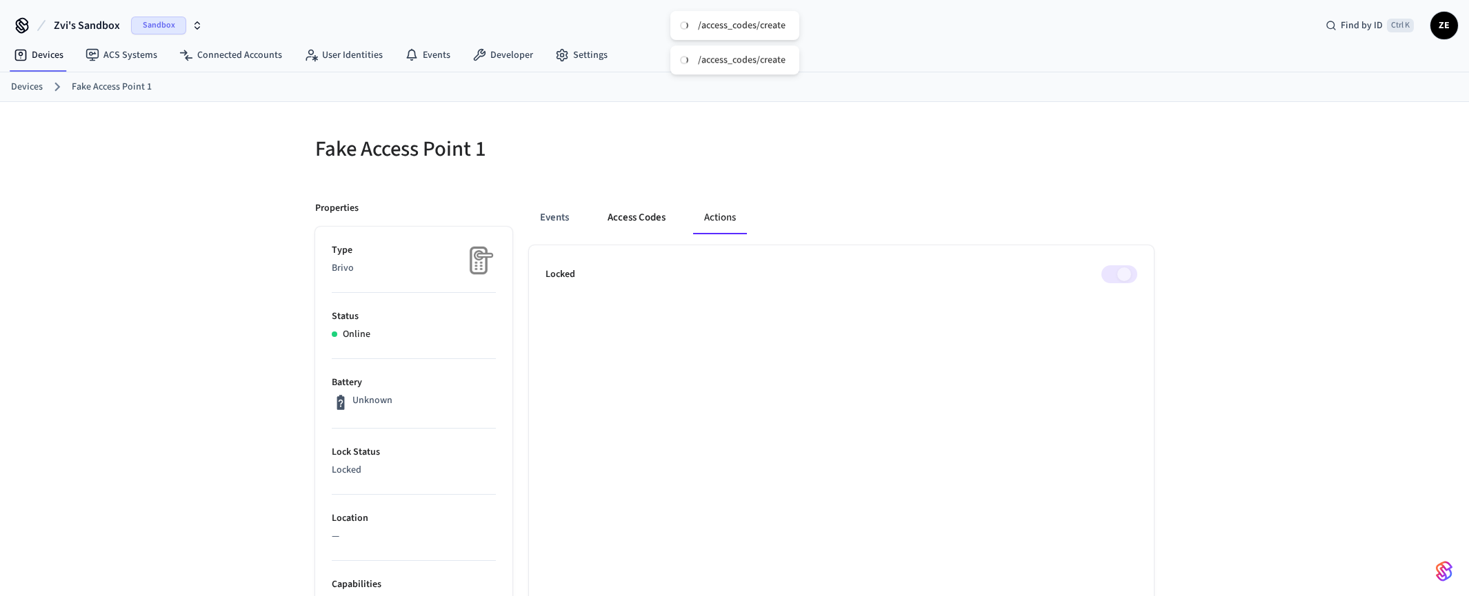
click at [638, 220] on button "Access Codes" at bounding box center [636, 217] width 80 height 33
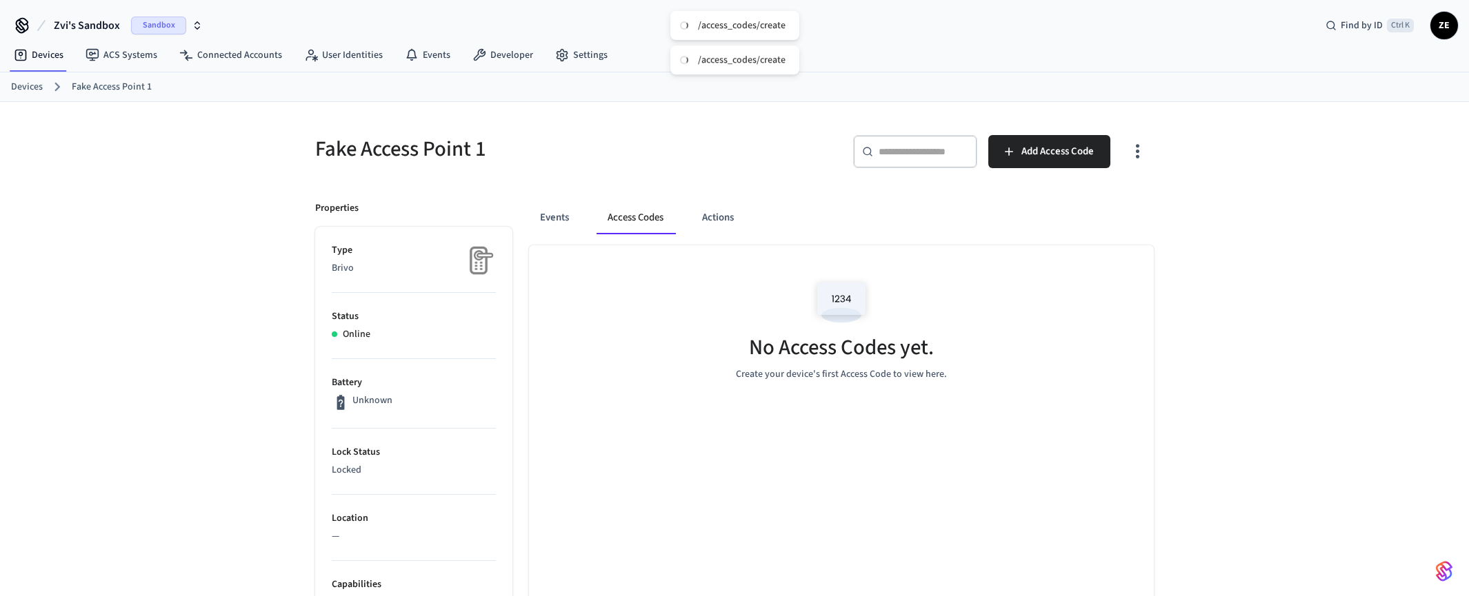
click at [846, 303] on img at bounding box center [841, 302] width 62 height 59
click at [756, 381] on p "Create your device's first Access Code to view here." at bounding box center [841, 375] width 211 height 14
drag, startPoint x: 918, startPoint y: 384, endPoint x: 938, endPoint y: 380, distance: 20.4
click at [921, 384] on div "No Access Codes yet. Create your device's first Access Code to view here." at bounding box center [841, 327] width 625 height 164
drag, startPoint x: 964, startPoint y: 377, endPoint x: 670, endPoint y: 357, distance: 295.1
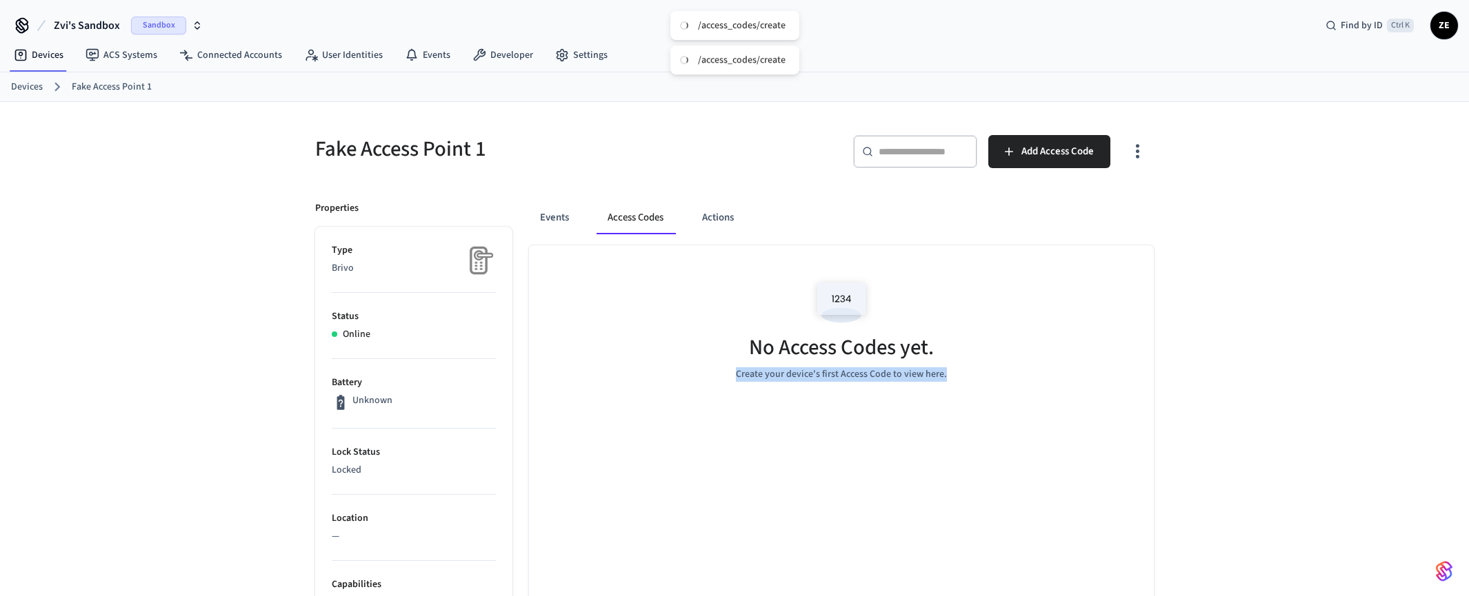
click at [686, 365] on div "No Access Codes yet. Create your device's first Access Code to view here." at bounding box center [841, 327] width 625 height 164
click at [550, 210] on button "Events" at bounding box center [554, 217] width 51 height 33
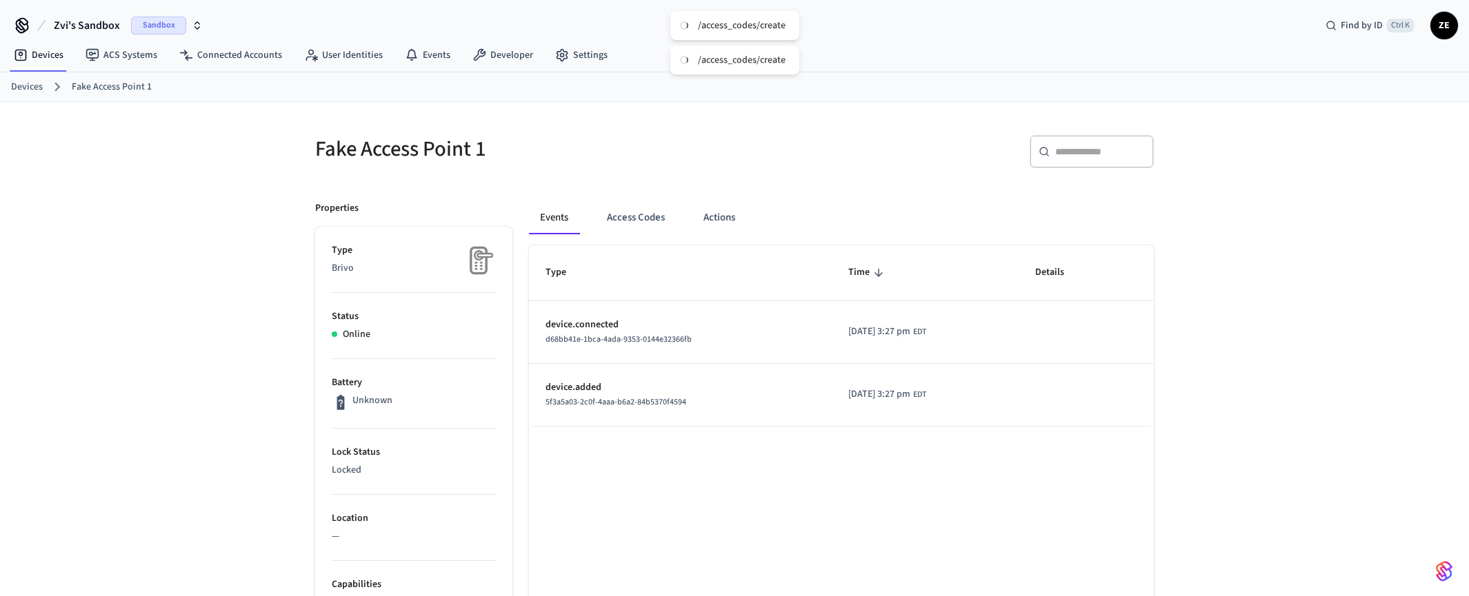
click at [599, 330] on p "device.connected" at bounding box center [680, 325] width 270 height 14
click at [892, 390] on span "[DATE] 3:27 pm" at bounding box center [879, 395] width 62 height 14
click at [570, 388] on p "device.added" at bounding box center [680, 388] width 270 height 14
drag, startPoint x: 665, startPoint y: 385, endPoint x: 718, endPoint y: 381, distance: 52.6
click at [674, 386] on p "device.added" at bounding box center [680, 388] width 270 height 14
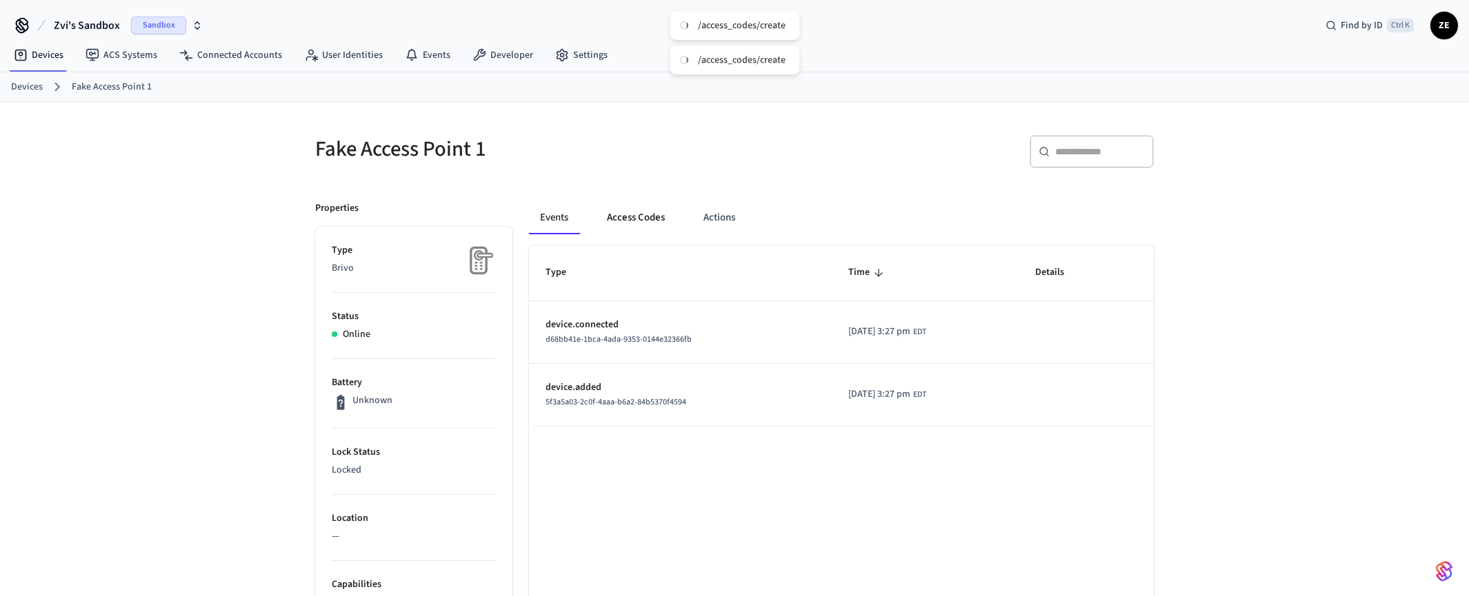
click at [640, 221] on button "Access Codes" at bounding box center [636, 217] width 80 height 33
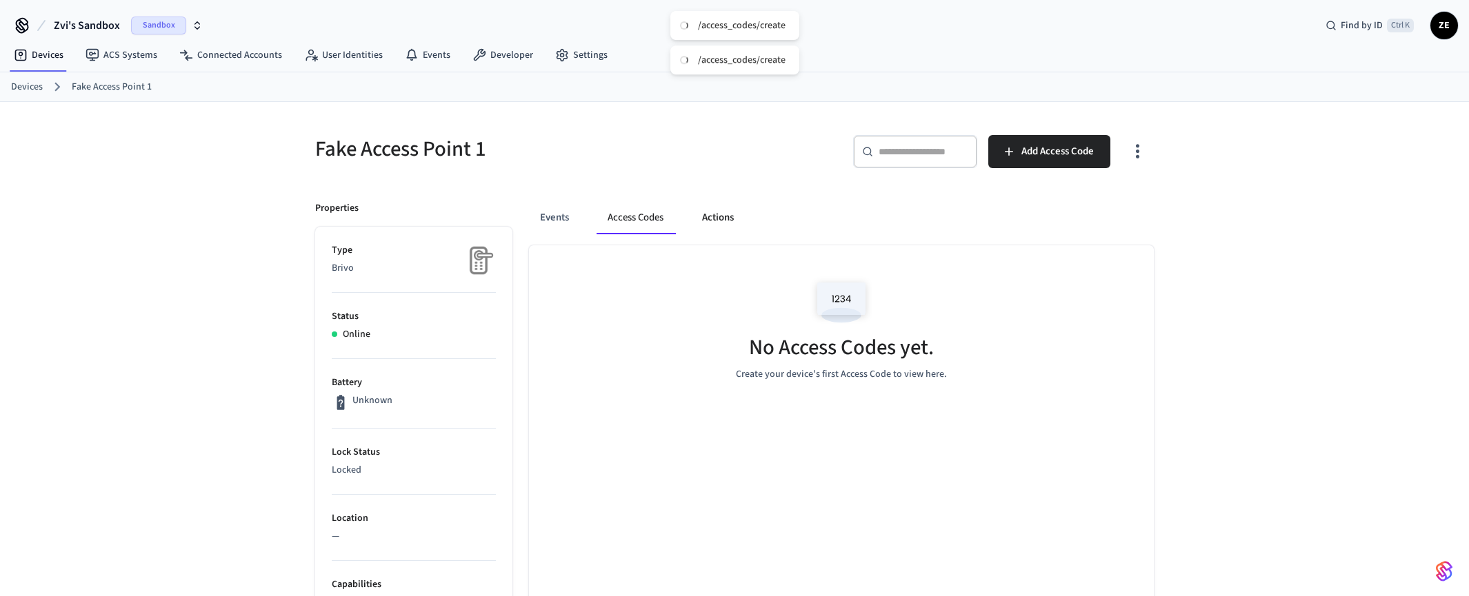
click at [718, 214] on button "Actions" at bounding box center [718, 217] width 54 height 33
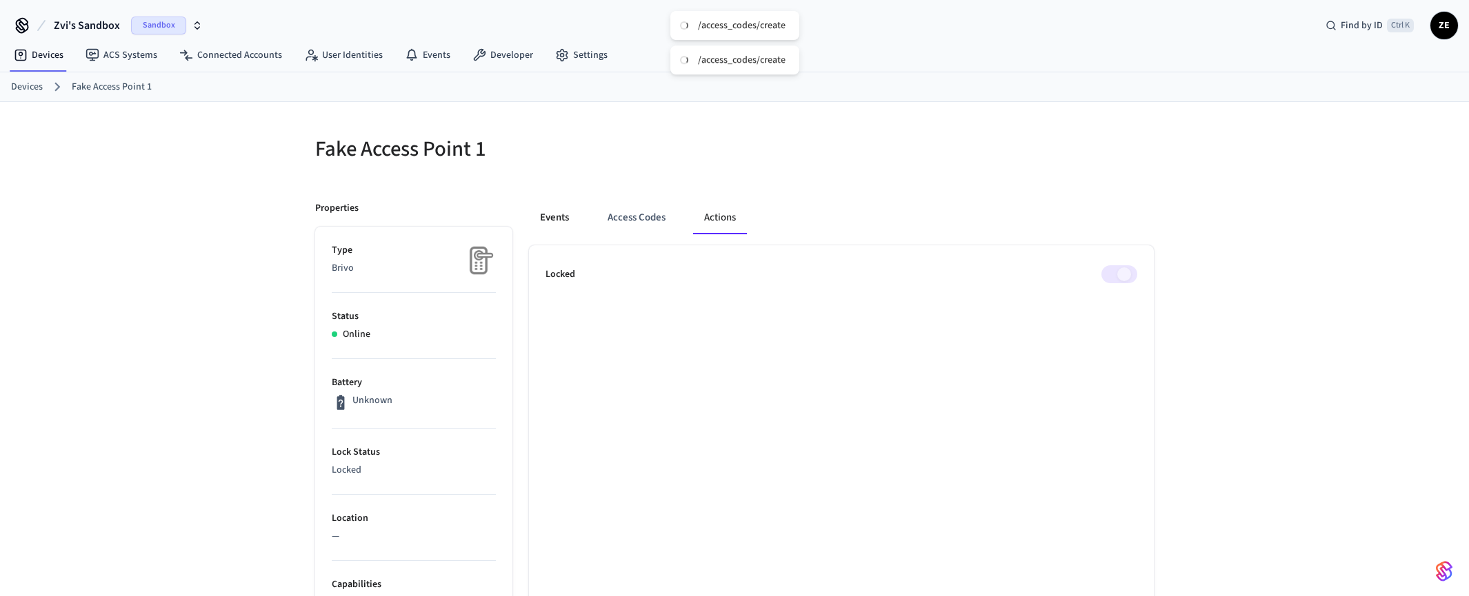
click at [548, 214] on button "Events" at bounding box center [554, 217] width 51 height 33
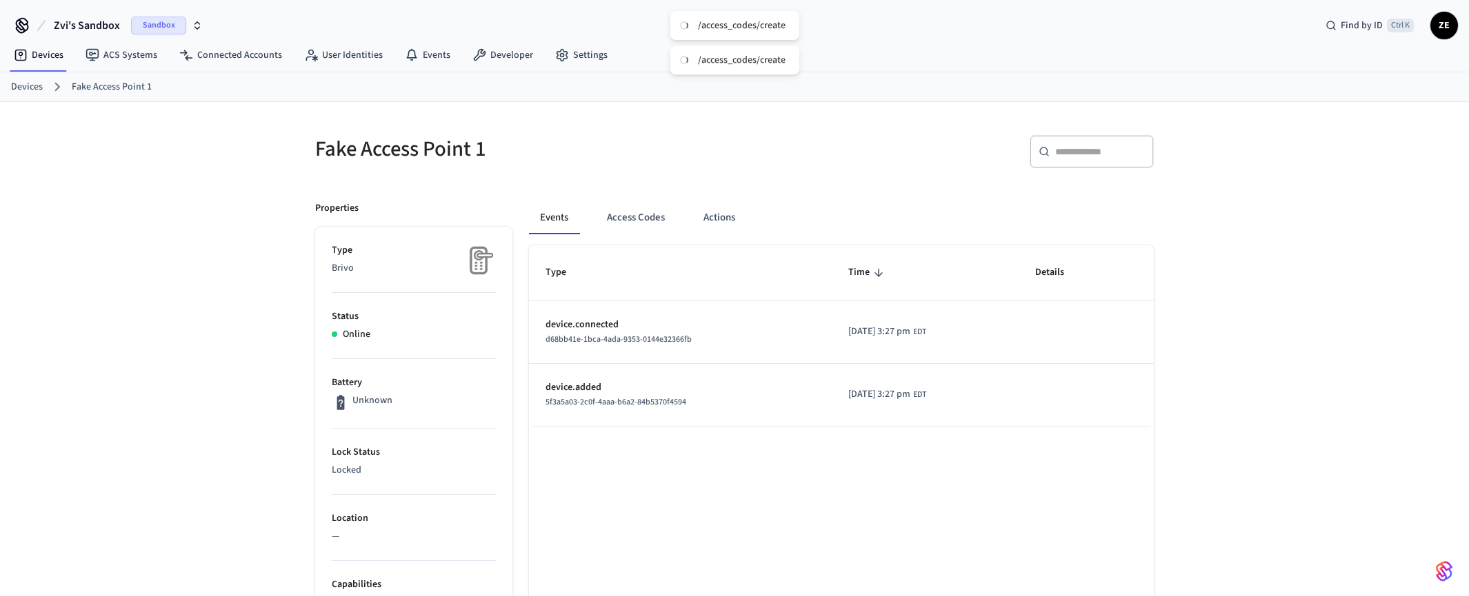
click at [581, 319] on p "device.connected" at bounding box center [680, 325] width 270 height 14
click at [1138, 328] on td "sticky table" at bounding box center [1085, 332] width 135 height 63
click at [1105, 350] on td "sticky table" at bounding box center [1085, 332] width 135 height 63
click at [848, 334] on span "[DATE] 3:27 pm" at bounding box center [879, 332] width 62 height 14
click at [1030, 388] on tr "device.added 5f3a5a03-2c0f-4aaa-b6a2-84b5370f4594 [DATE] 3:27 pm EDT" at bounding box center [841, 395] width 625 height 63
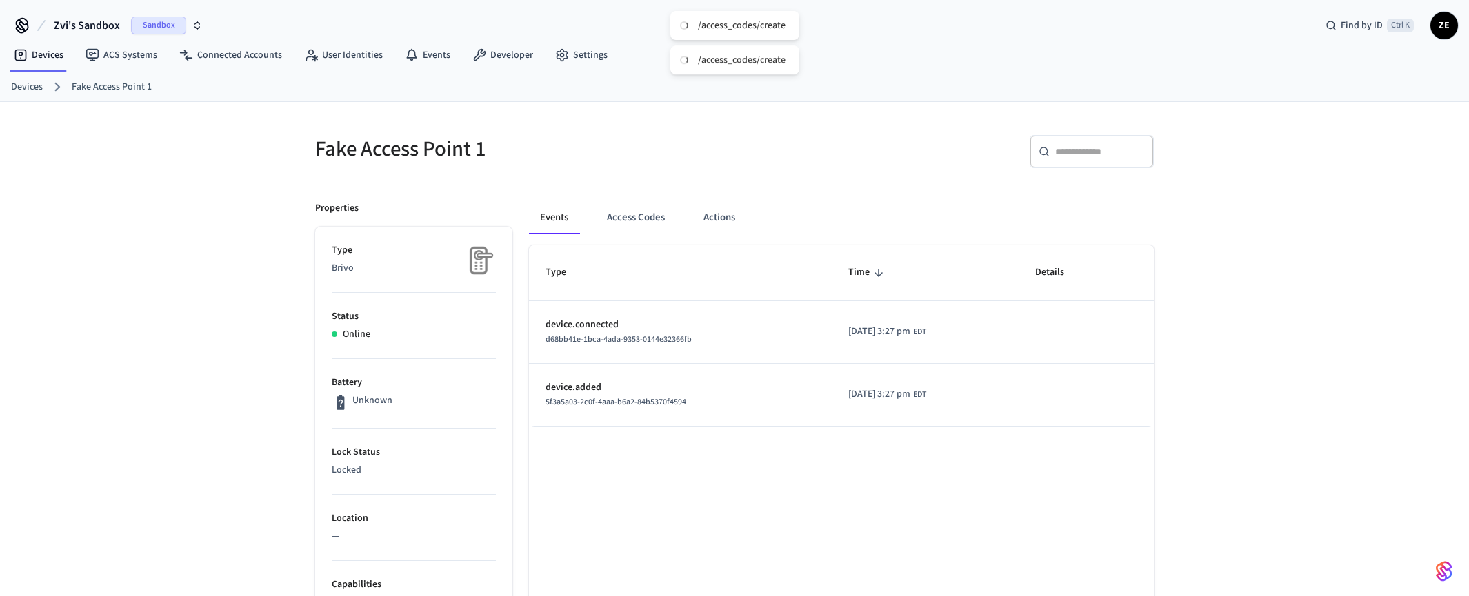
drag, startPoint x: 631, startPoint y: 374, endPoint x: 603, endPoint y: 332, distance: 50.3
click at [626, 373] on td "device.added 5f3a5a03-2c0f-4aaa-b6a2-84b5370f4594" at bounding box center [680, 395] width 303 height 63
drag, startPoint x: 603, startPoint y: 332, endPoint x: 583, endPoint y: 316, distance: 25.5
click at [595, 325] on td "device.connected d68bb41e-1bca-4ada-9353-0144e32366fb" at bounding box center [680, 332] width 303 height 63
click at [108, 55] on link "ACS Systems" at bounding box center [121, 55] width 94 height 25
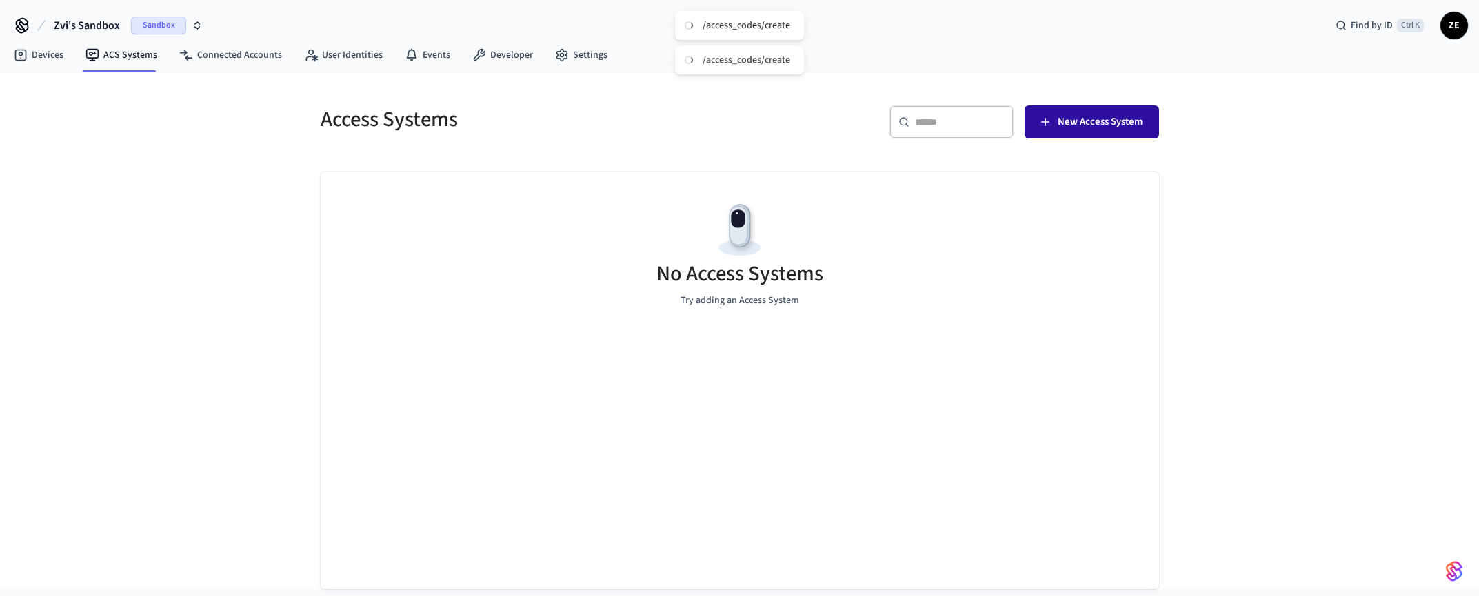
click at [1089, 114] on span "New Access System" at bounding box center [1100, 122] width 85 height 18
click at [238, 52] on link "Connected Accounts" at bounding box center [230, 55] width 125 height 25
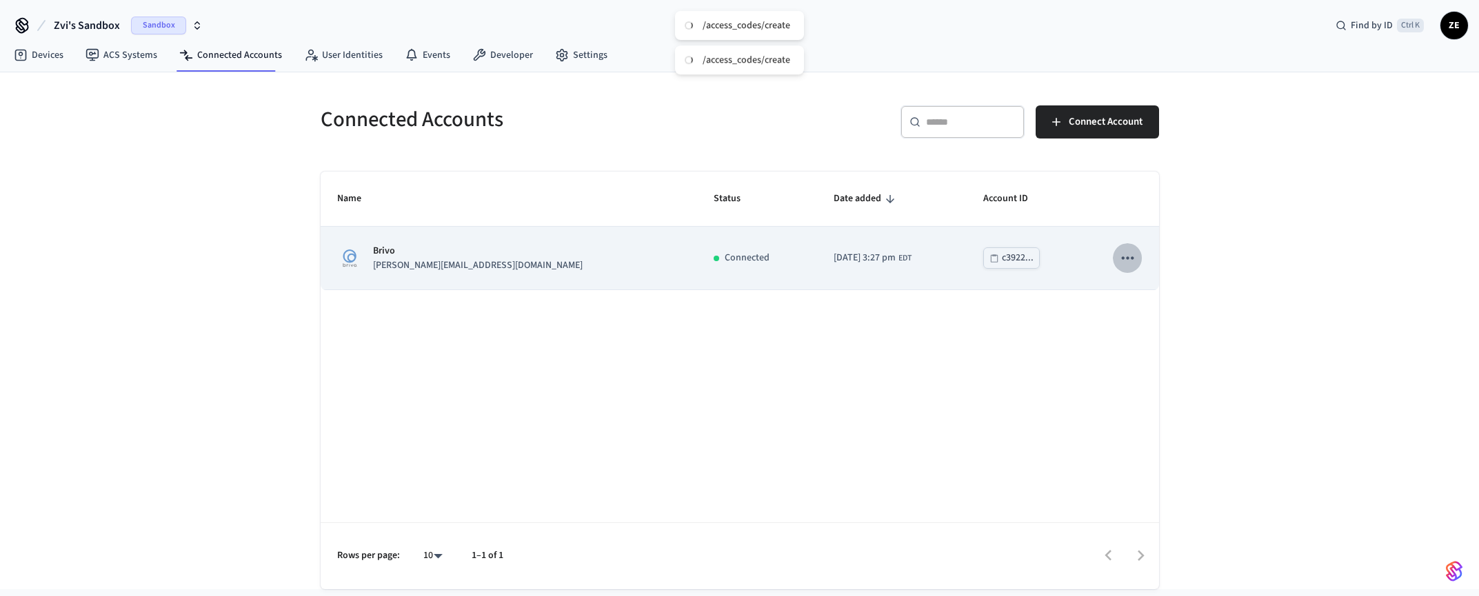
click at [1129, 257] on icon "sticky table" at bounding box center [1128, 258] width 12 height 3
click at [1129, 257] on div at bounding box center [739, 298] width 1479 height 596
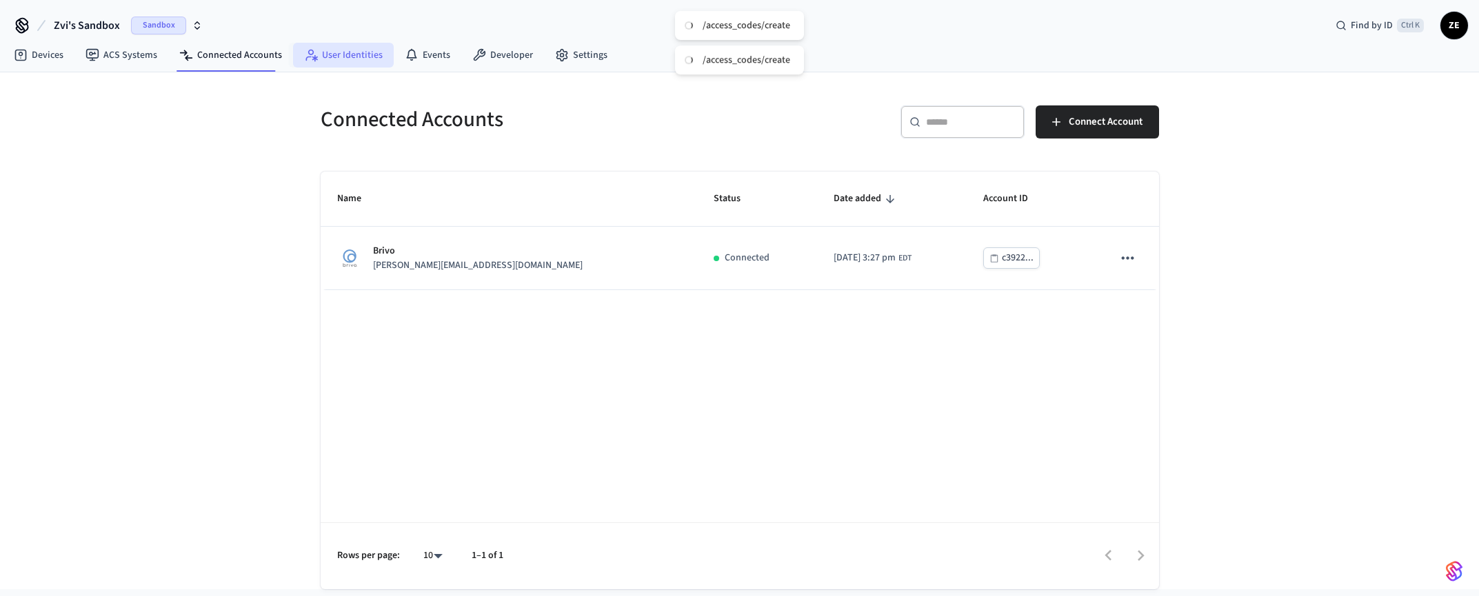
click at [359, 60] on link "User Identities" at bounding box center [343, 55] width 101 height 25
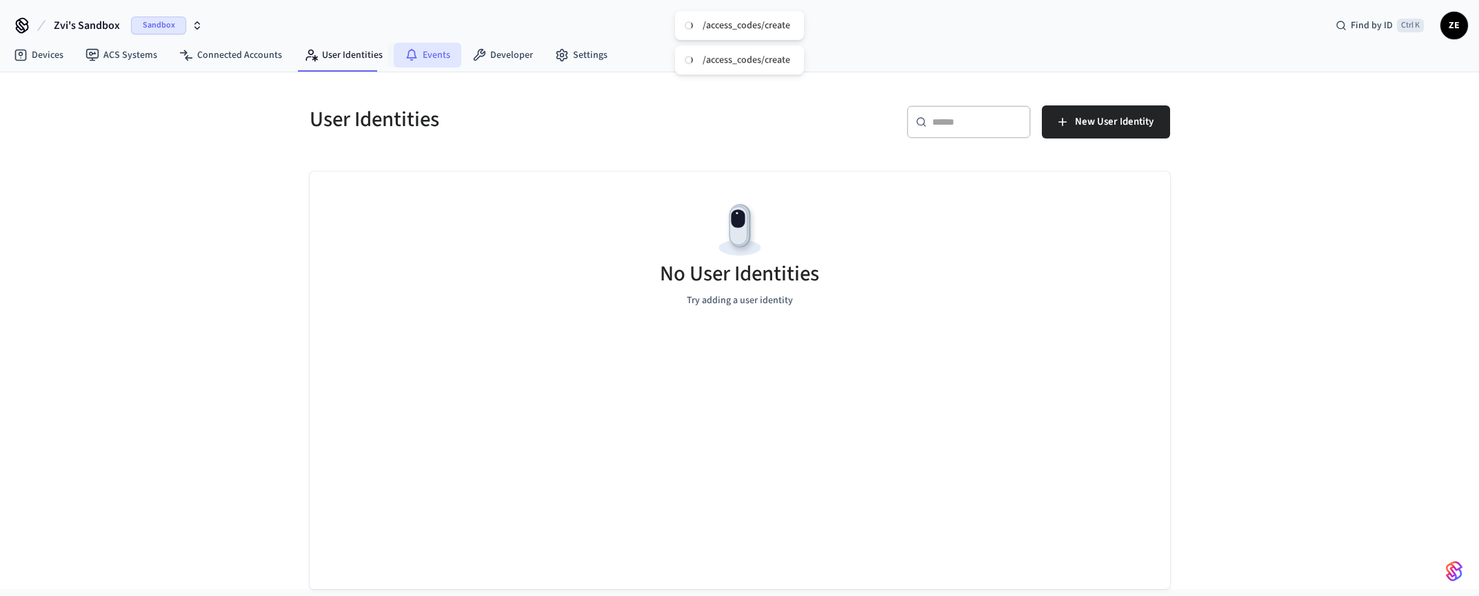
click at [430, 54] on link "Events" at bounding box center [428, 55] width 68 height 25
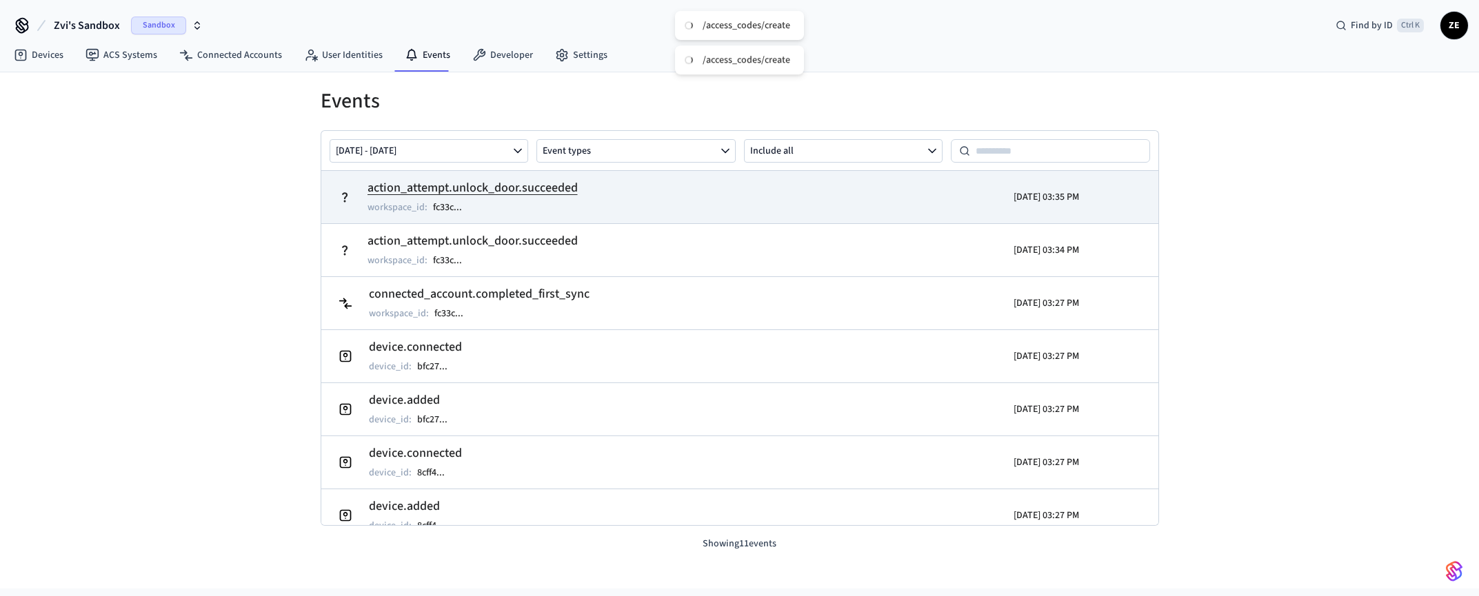
click at [495, 187] on h2 "action_attempt.unlock_door.succeeded" at bounding box center [473, 188] width 210 height 19
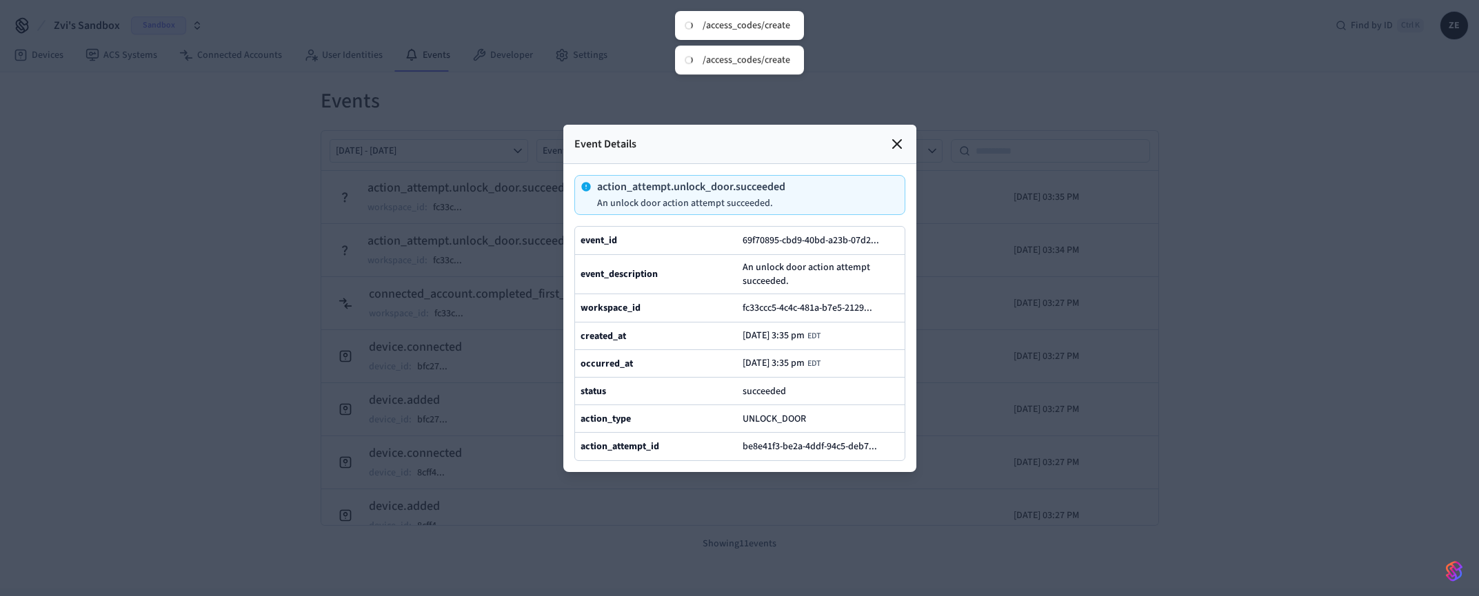
click at [890, 136] on icon at bounding box center [897, 144] width 17 height 17
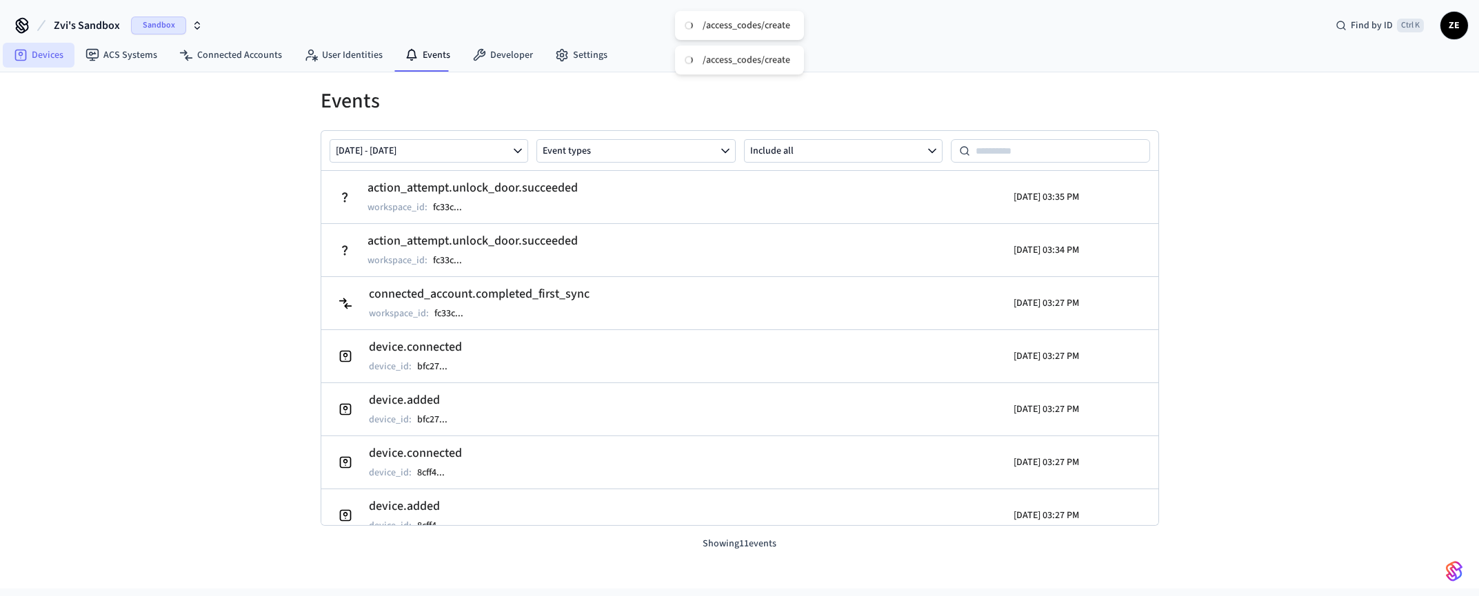
click at [51, 57] on link "Devices" at bounding box center [39, 55] width 72 height 25
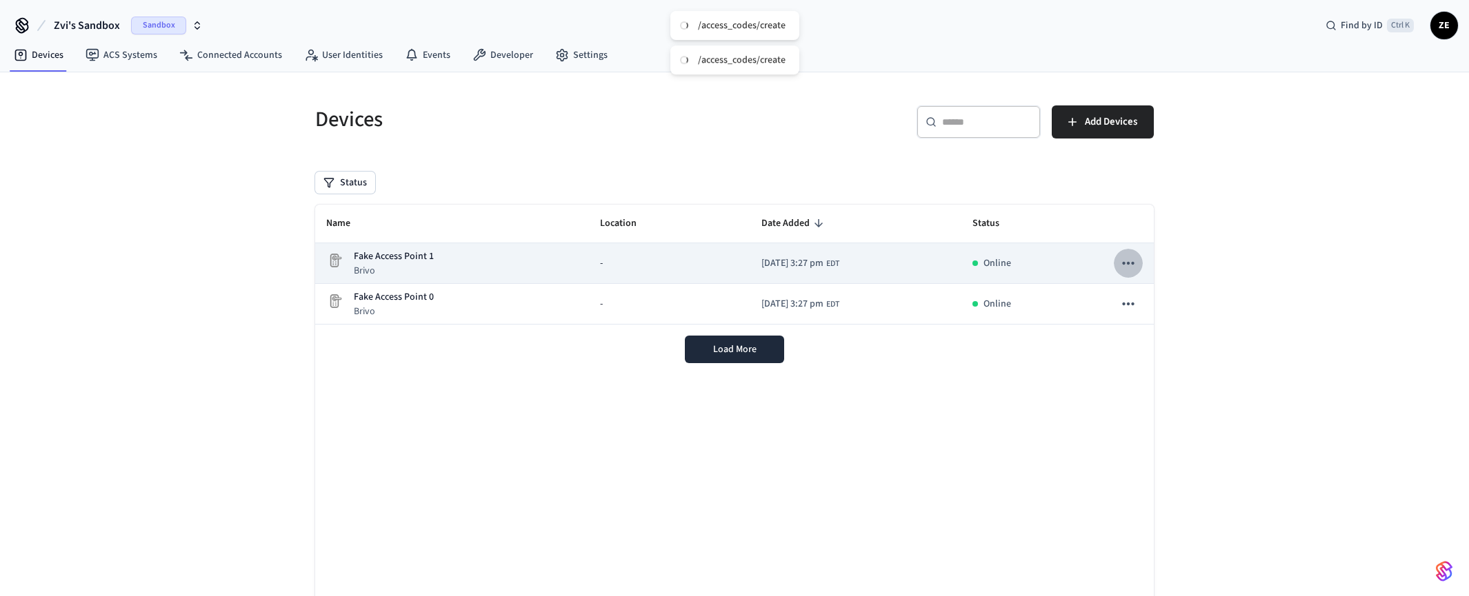
click at [1127, 262] on icon "sticky table" at bounding box center [1128, 263] width 18 height 18
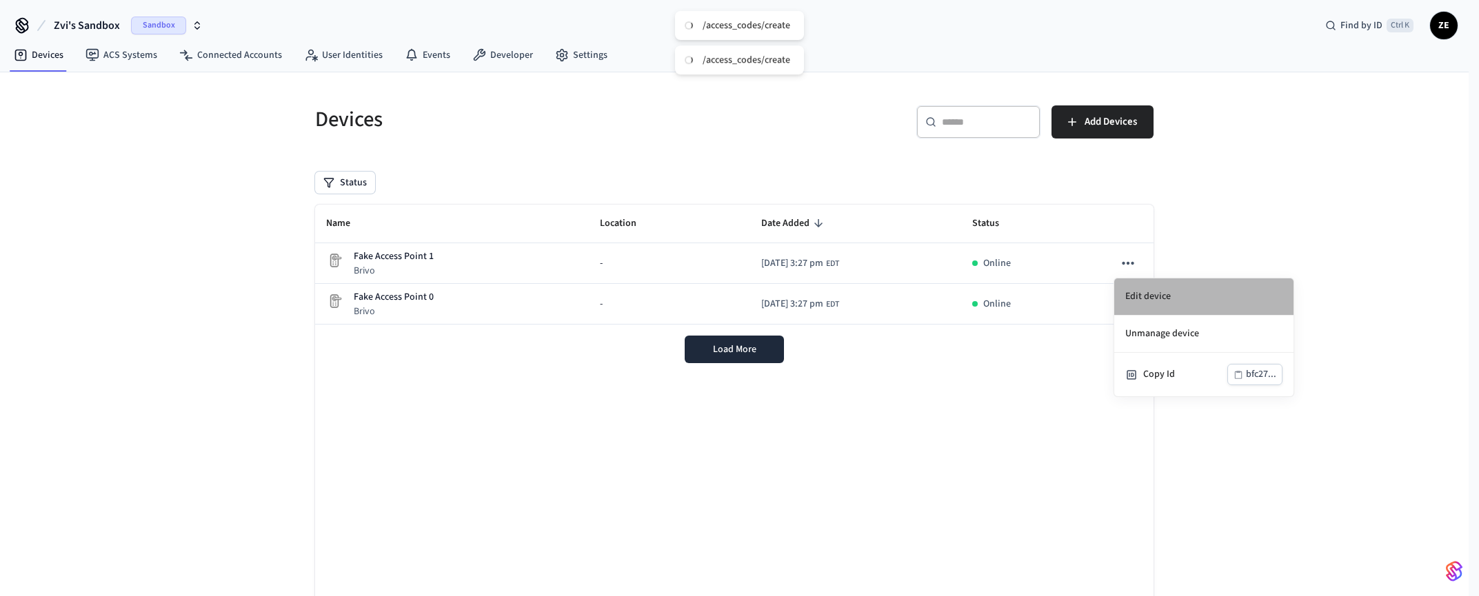
click at [1136, 294] on li "Edit device" at bounding box center [1203, 297] width 179 height 37
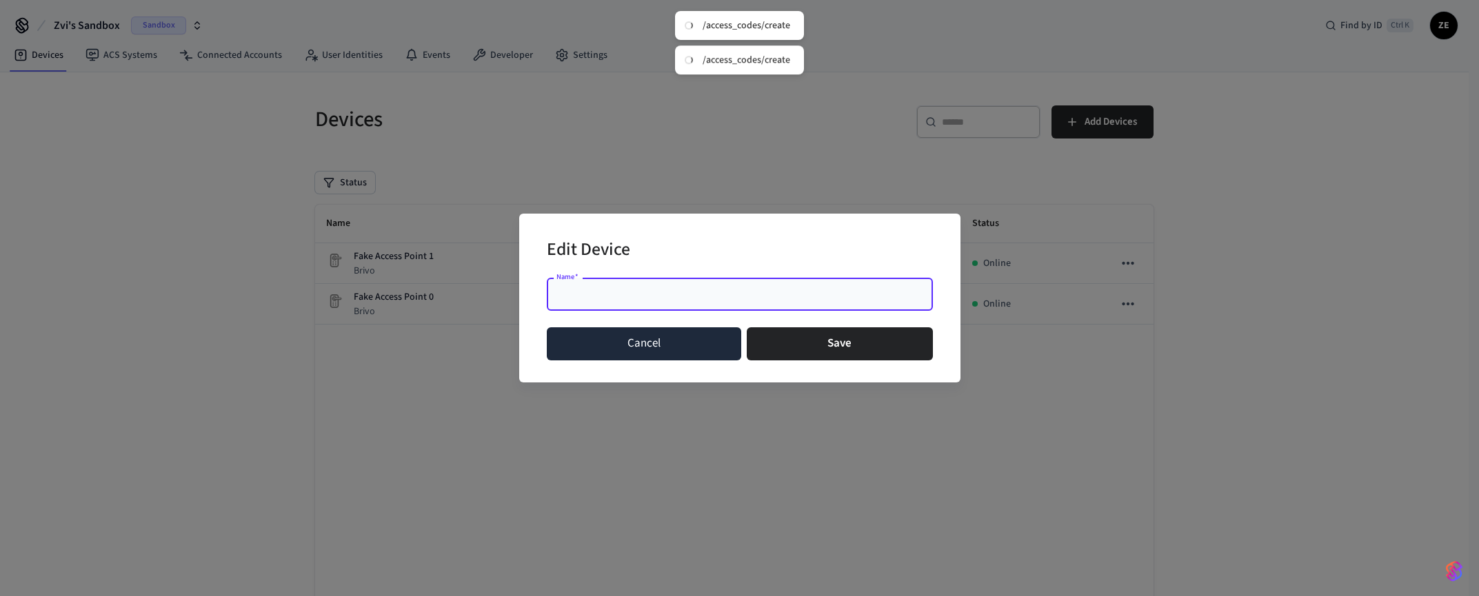
click at [634, 342] on button "Cancel" at bounding box center [644, 344] width 195 height 33
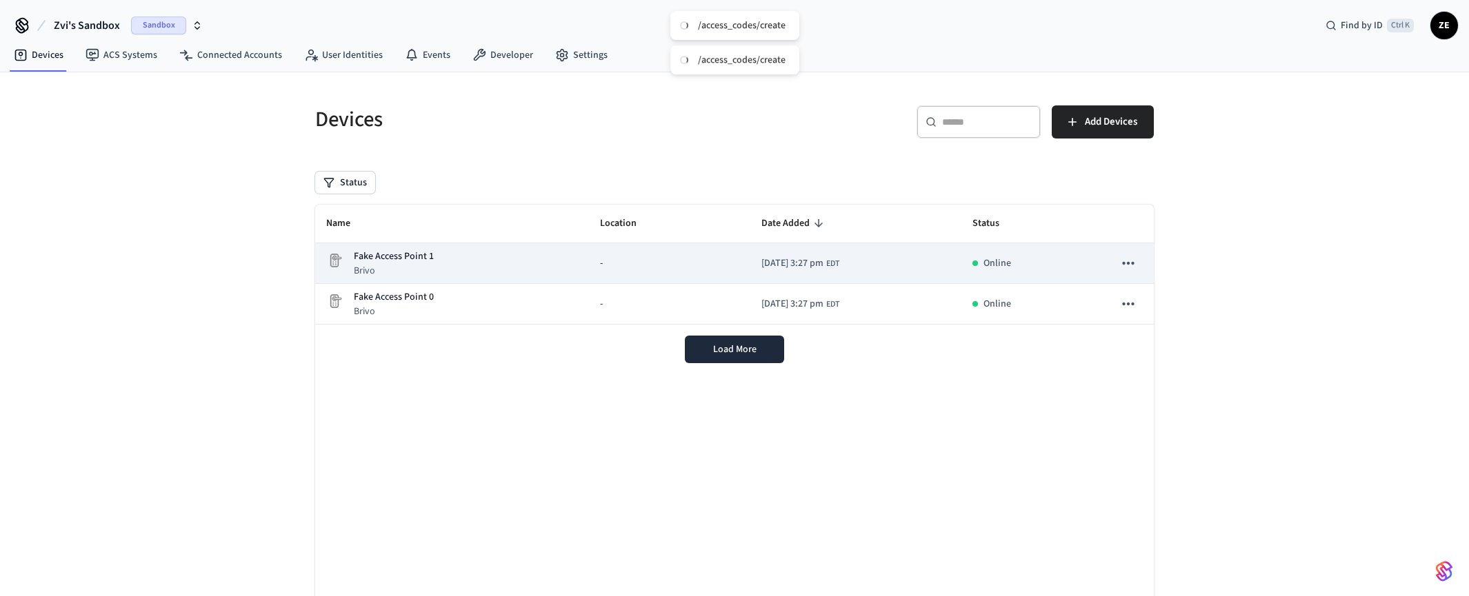
click at [378, 256] on p "Fake Access Point 1" at bounding box center [394, 257] width 80 height 14
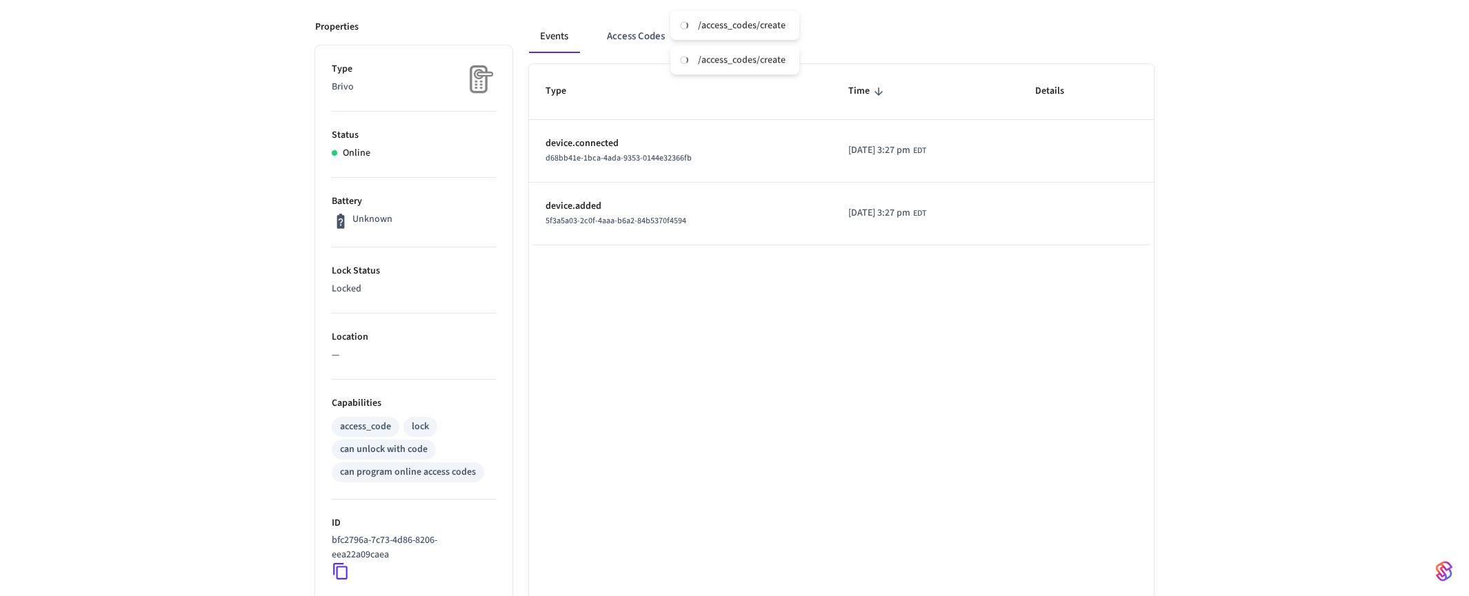
scroll to position [207, 0]
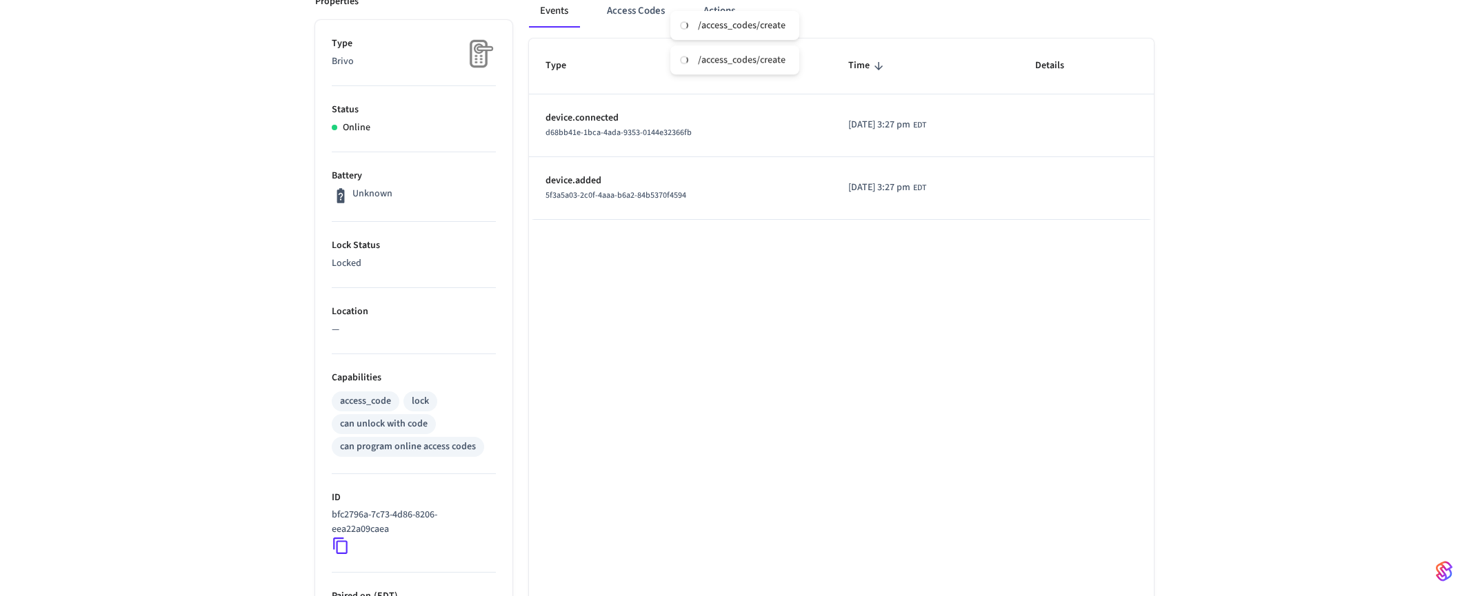
click at [420, 402] on div "lock" at bounding box center [420, 401] width 17 height 14
click at [425, 400] on div "lock" at bounding box center [420, 401] width 17 height 14
click at [399, 426] on div "can unlock with code" at bounding box center [384, 424] width 88 height 14
click at [391, 454] on div "can program online access codes" at bounding box center [408, 447] width 152 height 20
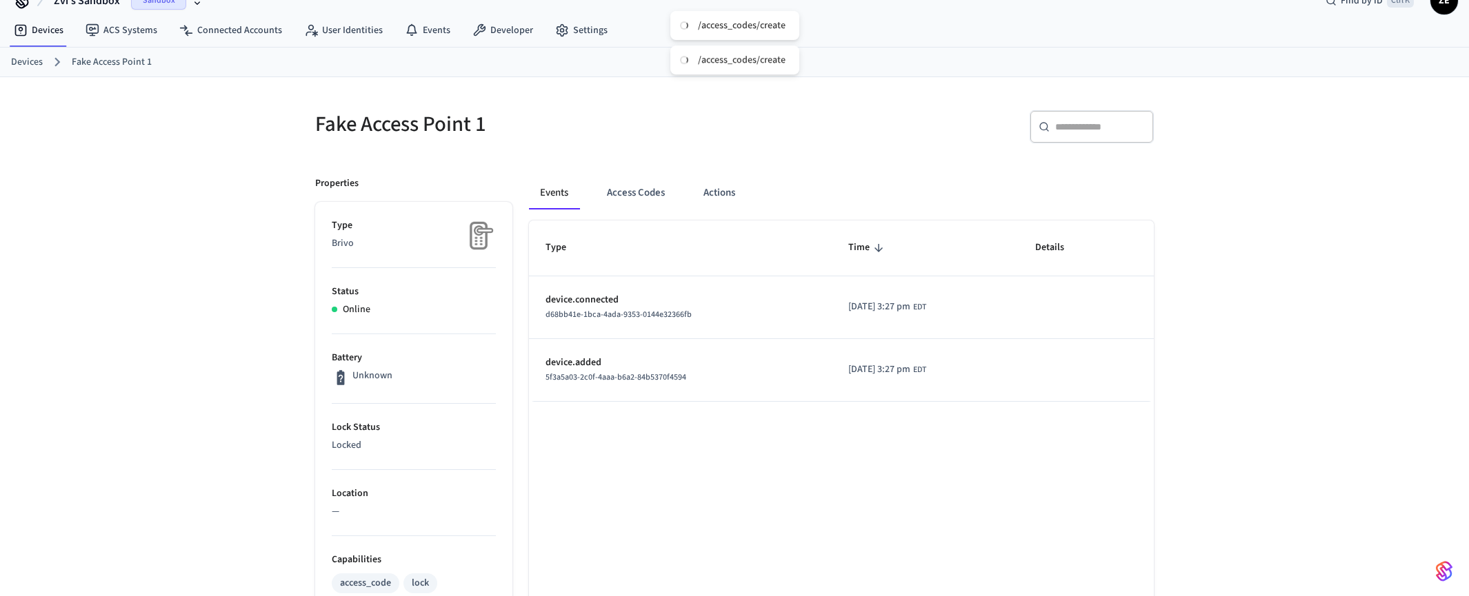
scroll to position [0, 0]
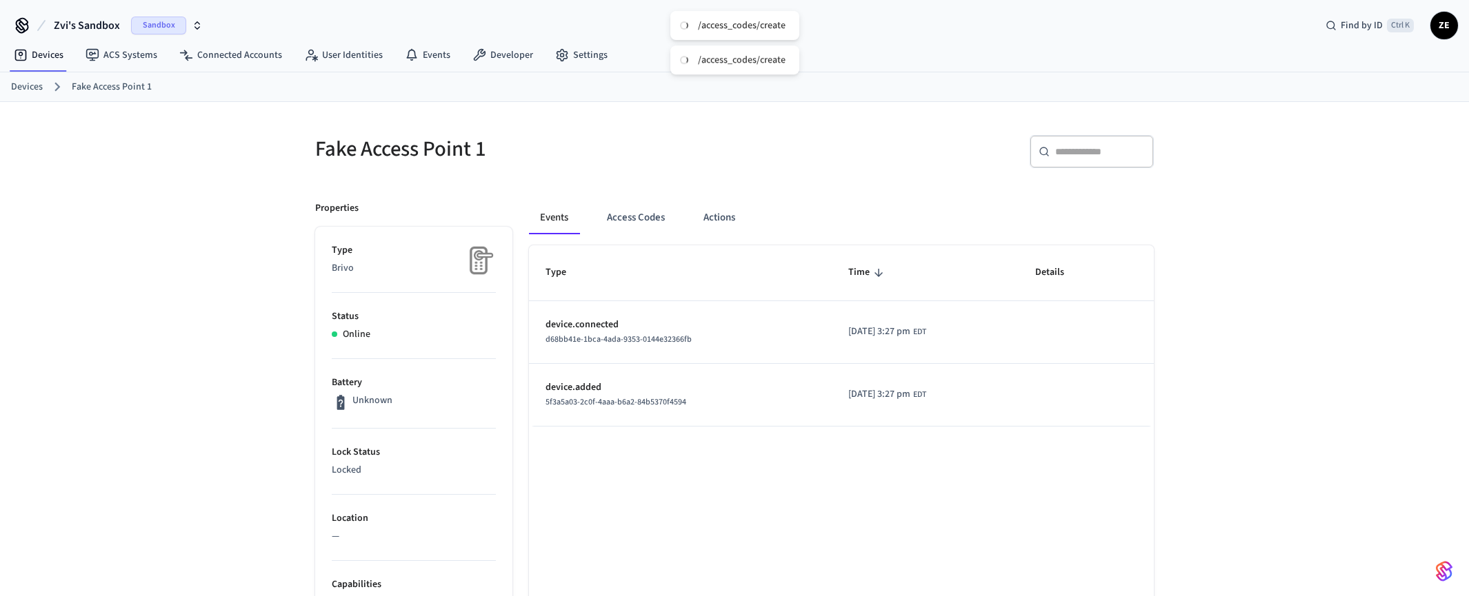
click at [197, 26] on icon "button" at bounding box center [197, 25] width 11 height 11
click at [171, 88] on span "Sandbox" at bounding box center [178, 89] width 55 height 18
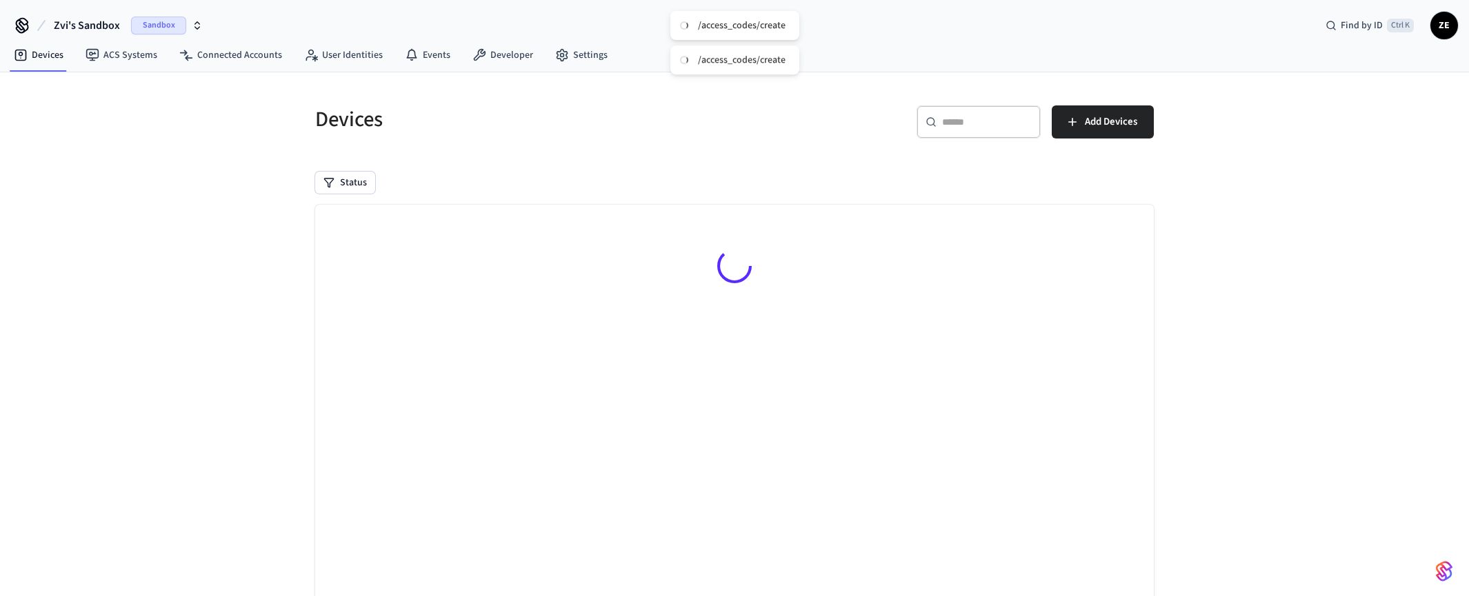
click at [159, 23] on span "Sandbox" at bounding box center [158, 26] width 55 height 18
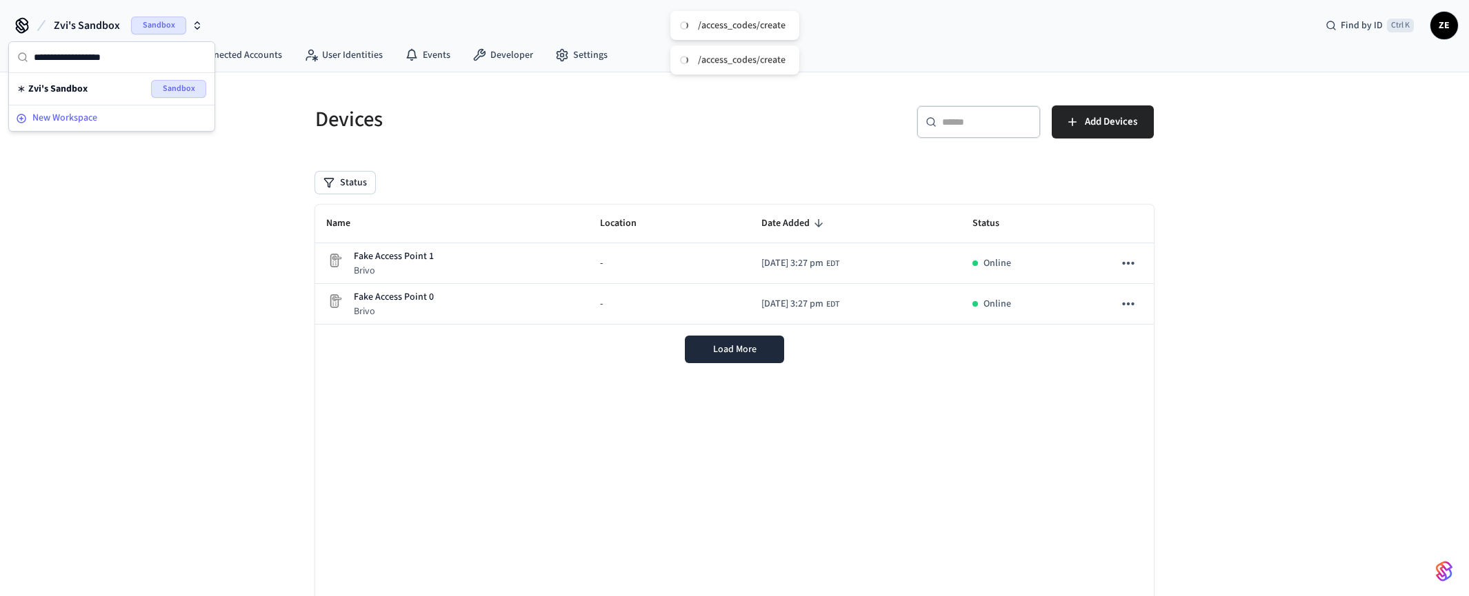
click at [43, 112] on span "New Workspace" at bounding box center [64, 118] width 65 height 14
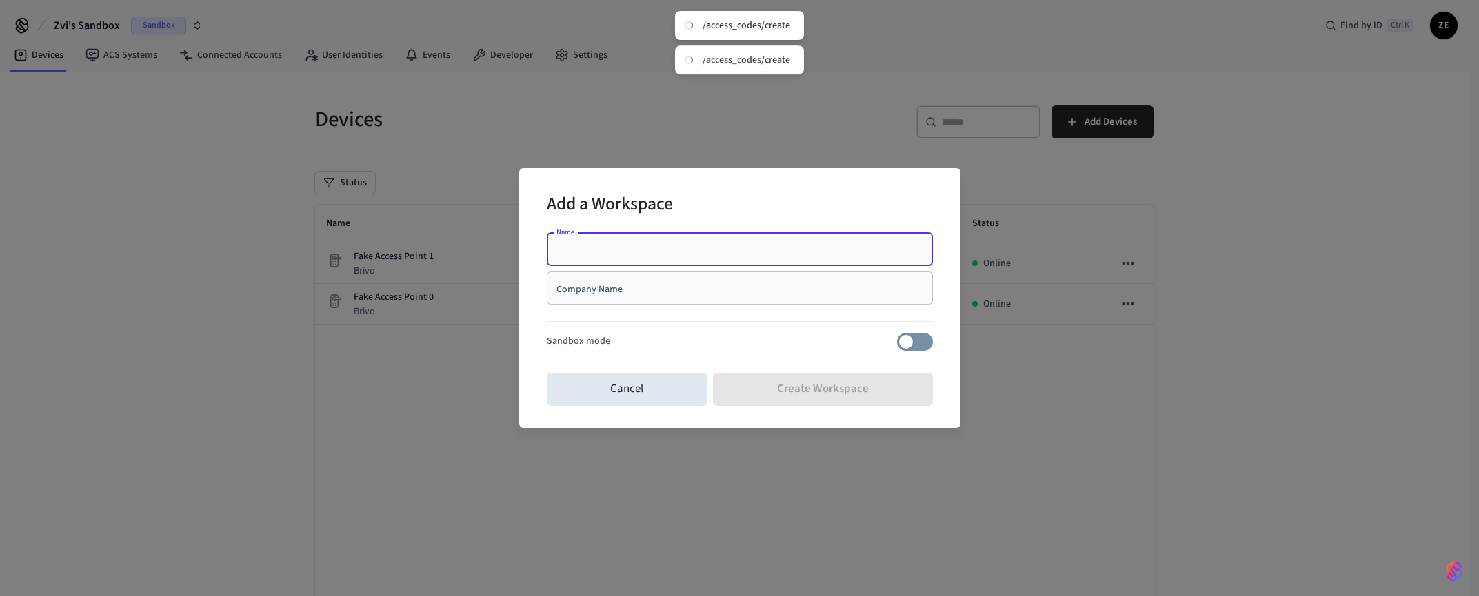
click at [555, 250] on input "Name" at bounding box center [740, 250] width 370 height 14
type input "**********"
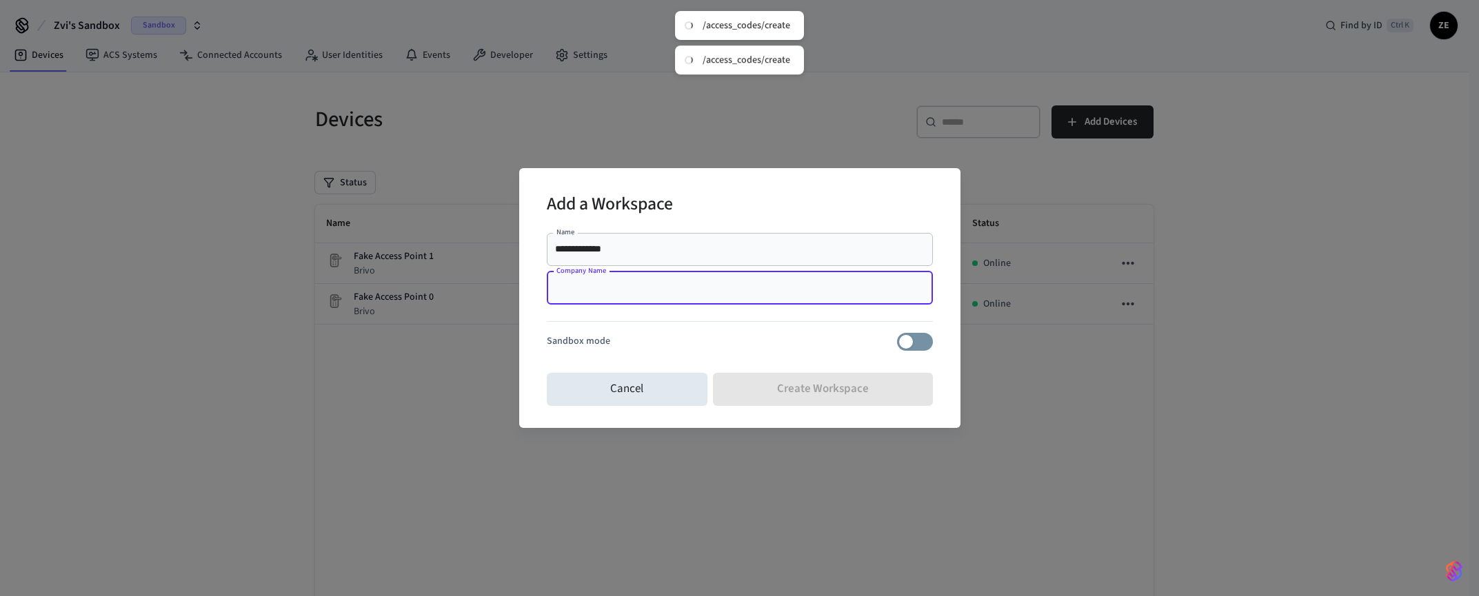
click at [620, 289] on input "Company Name" at bounding box center [740, 288] width 370 height 14
type input "******"
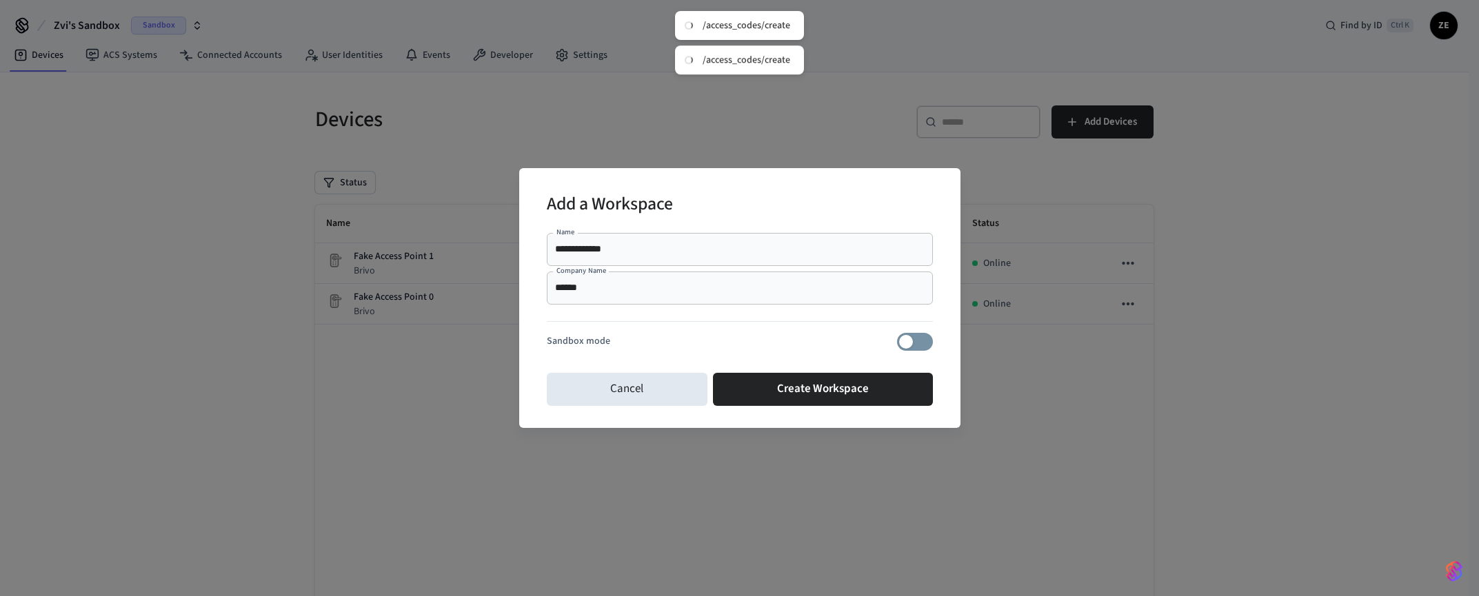
click at [1041, 360] on div "**********" at bounding box center [739, 298] width 1479 height 596
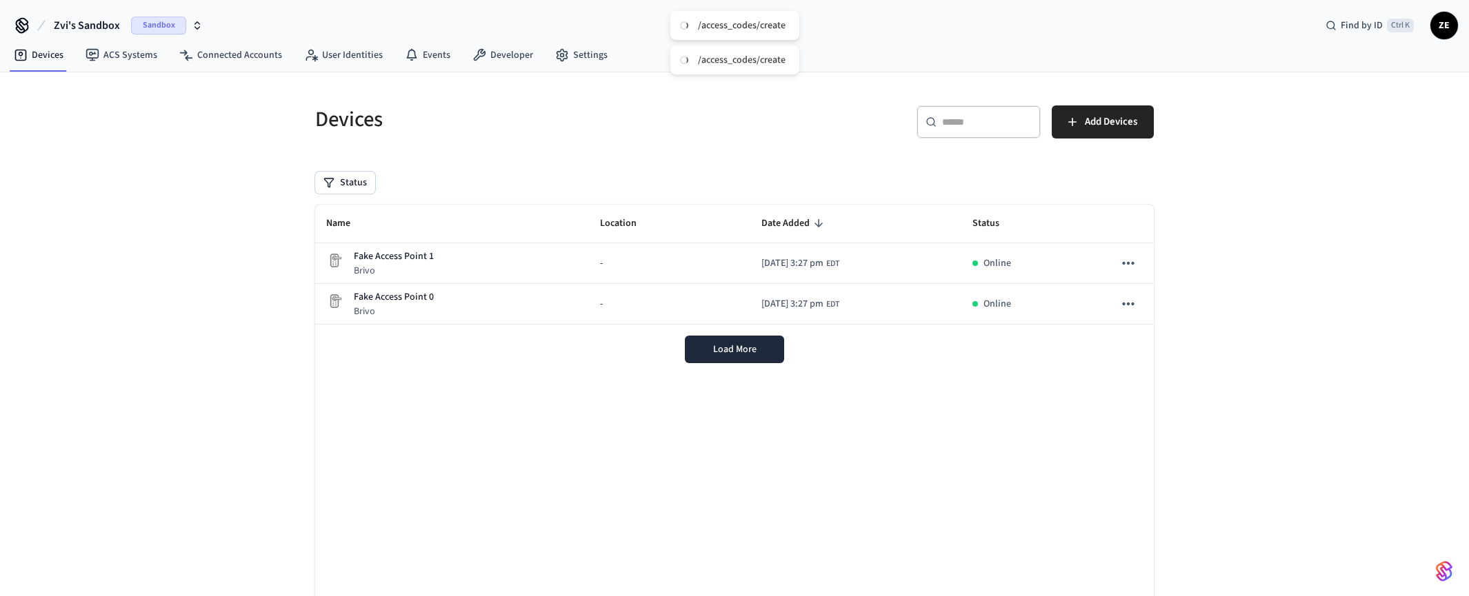
click at [197, 30] on icon "button" at bounding box center [197, 25] width 11 height 11
click at [197, 21] on icon "button" at bounding box center [197, 25] width 11 height 11
click at [196, 28] on icon "button" at bounding box center [197, 28] width 5 height 2
click at [52, 118] on span "New Workspace" at bounding box center [64, 118] width 65 height 14
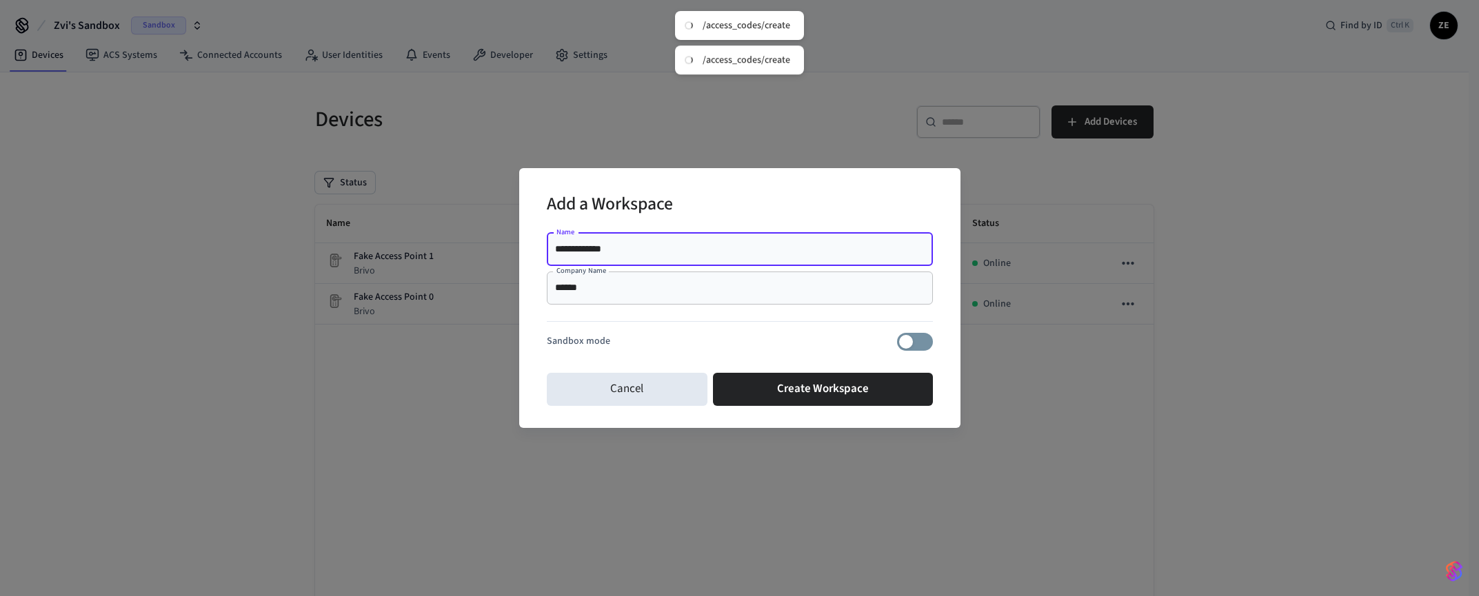
drag, startPoint x: 661, startPoint y: 250, endPoint x: 415, endPoint y: 232, distance: 246.8
click at [415, 232] on div "**********" at bounding box center [739, 298] width 1479 height 596
drag, startPoint x: 585, startPoint y: 245, endPoint x: 514, endPoint y: 245, distance: 71.7
click at [514, 245] on div "**********" at bounding box center [739, 298] width 1479 height 596
type input "**********"
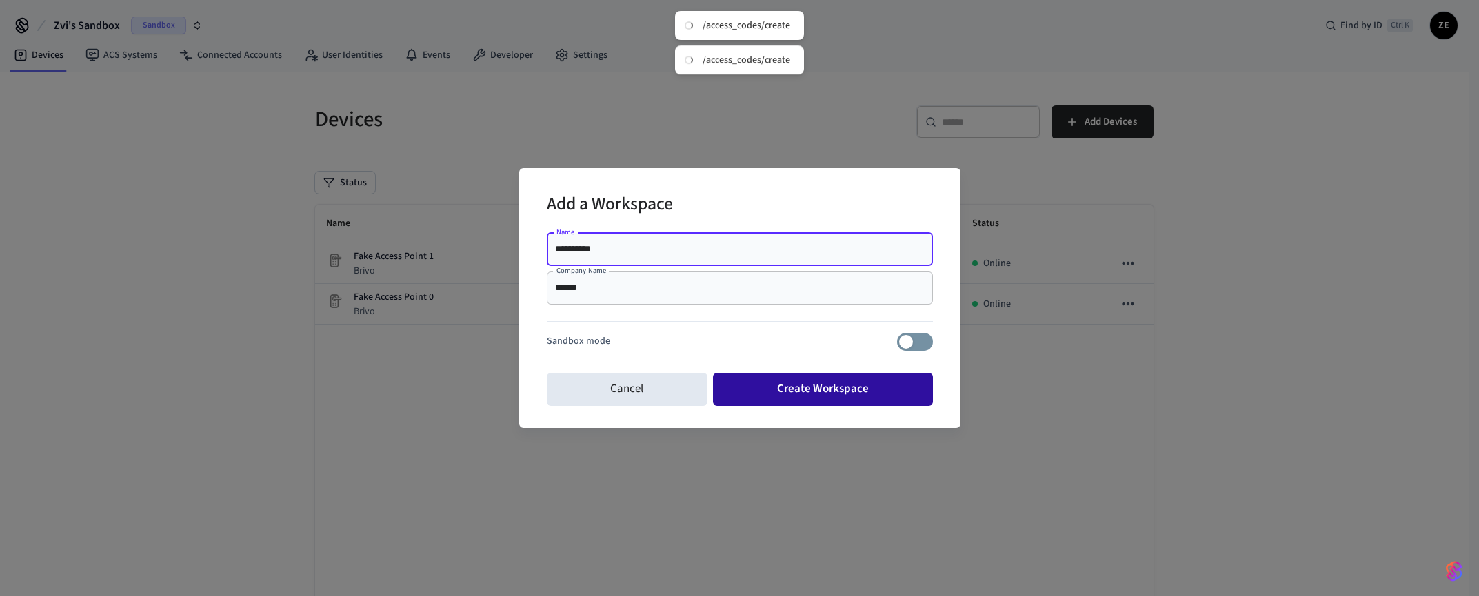
click at [812, 390] on button "Create Workspace" at bounding box center [823, 389] width 220 height 33
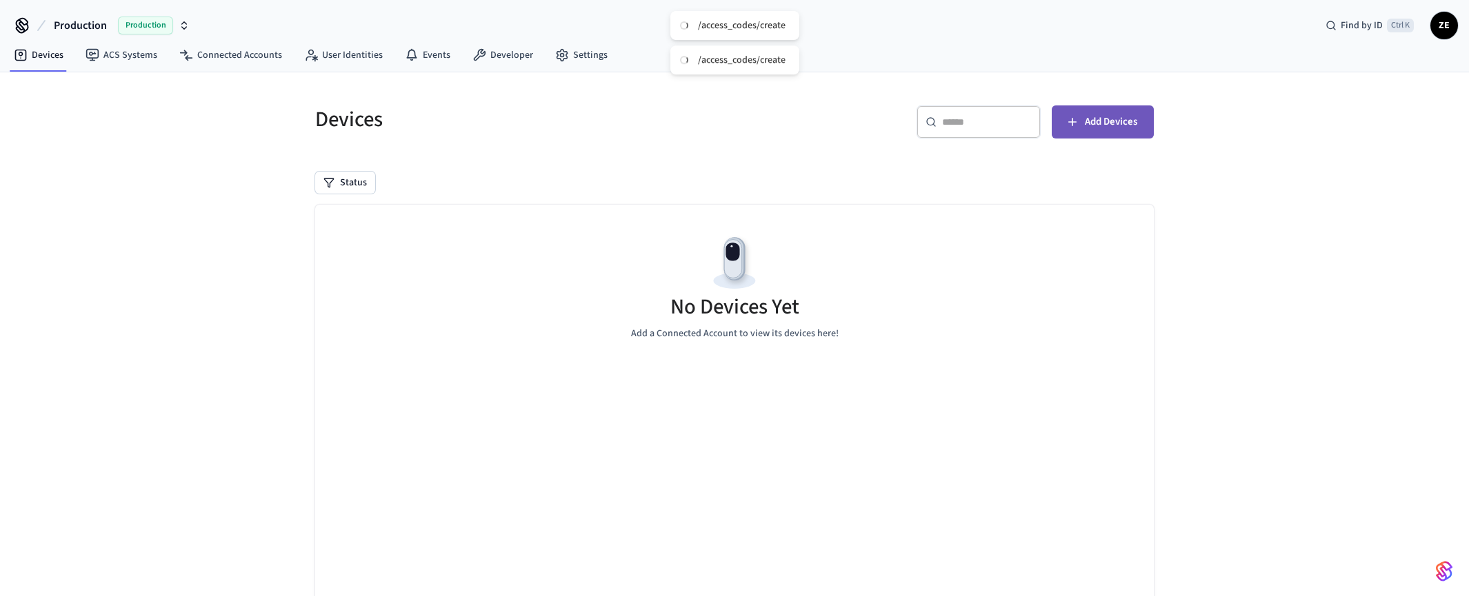
click at [1109, 128] on span "Add Devices" at bounding box center [1111, 122] width 52 height 18
